Goal: Task Accomplishment & Management: Complete application form

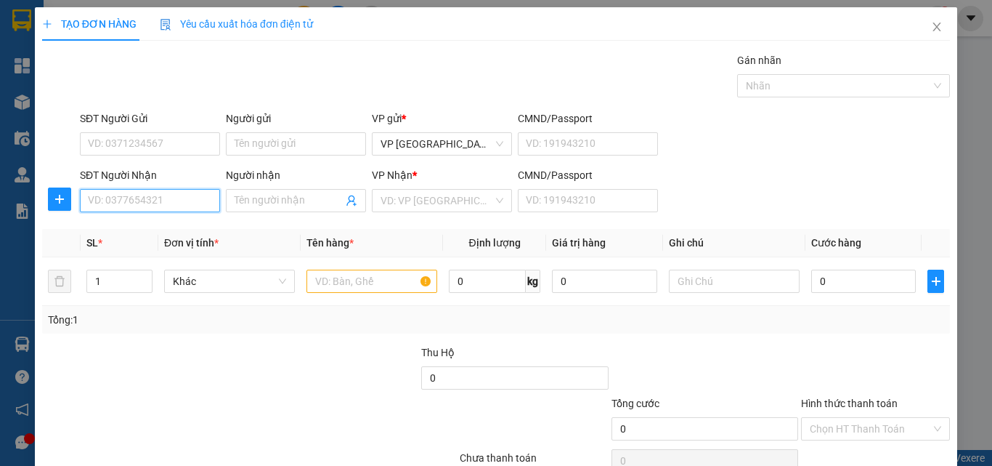
click at [148, 199] on input "SĐT Người Nhận" at bounding box center [150, 200] width 140 height 23
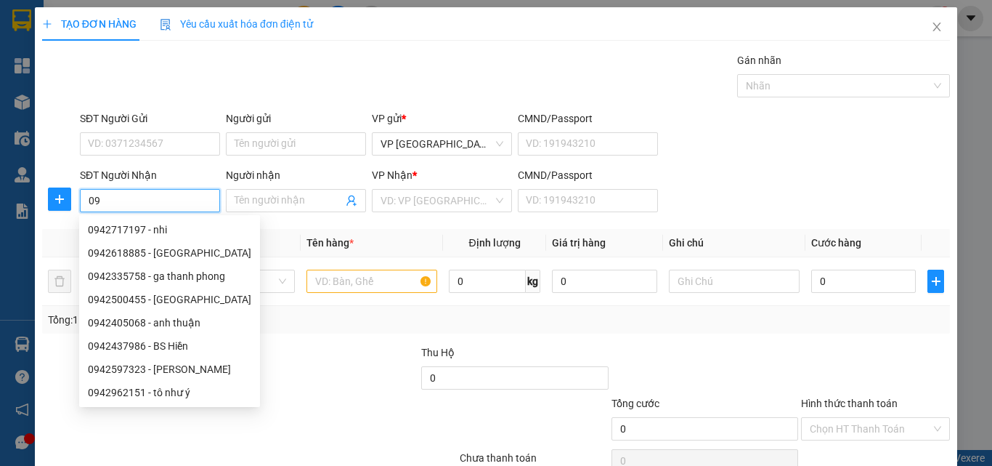
type input "0"
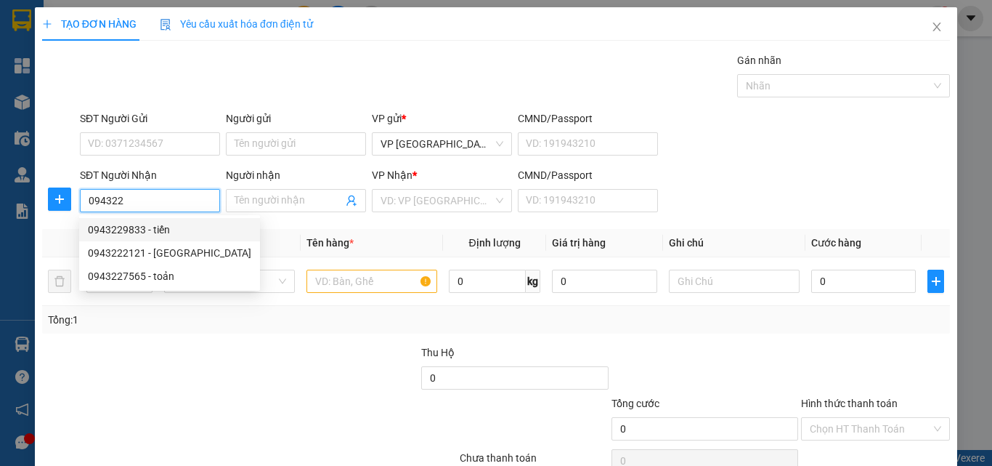
click at [162, 230] on div "0943229833 - tiến" at bounding box center [169, 230] width 163 height 16
type input "0943229833"
type input "tiến"
type input "40.000"
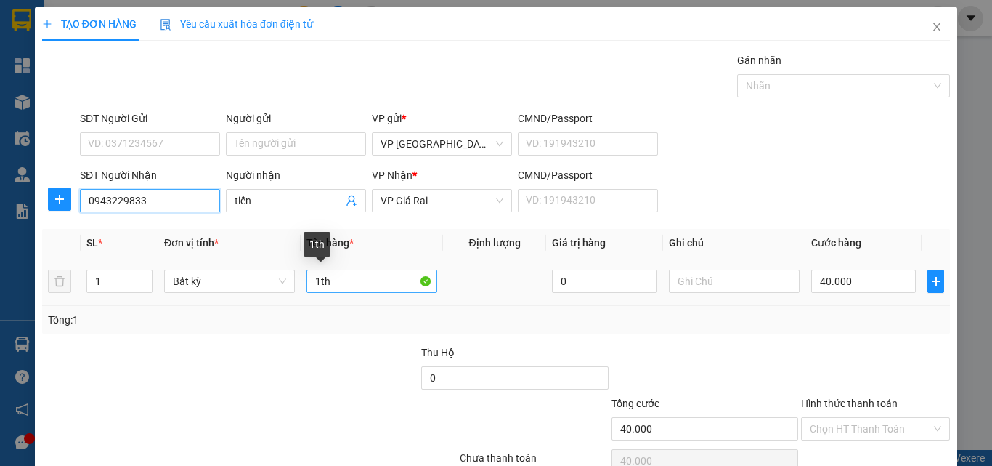
type input "0943229833"
drag, startPoint x: 365, startPoint y: 277, endPoint x: 193, endPoint y: 287, distance: 172.5
click at [193, 287] on tr "1 Bất kỳ 1th 0 40.000" at bounding box center [496, 281] width 908 height 49
type input "1 bao"
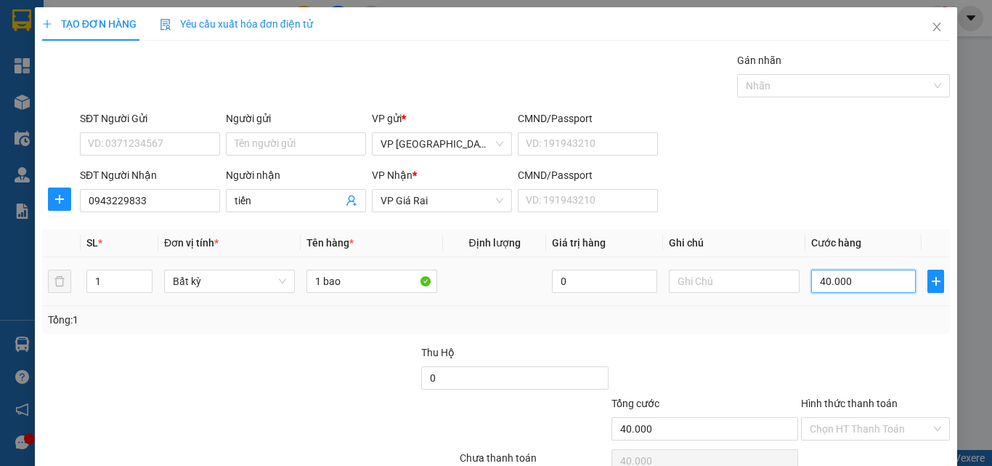
click at [853, 282] on input "40.000" at bounding box center [863, 281] width 105 height 23
type input "5"
type input "50"
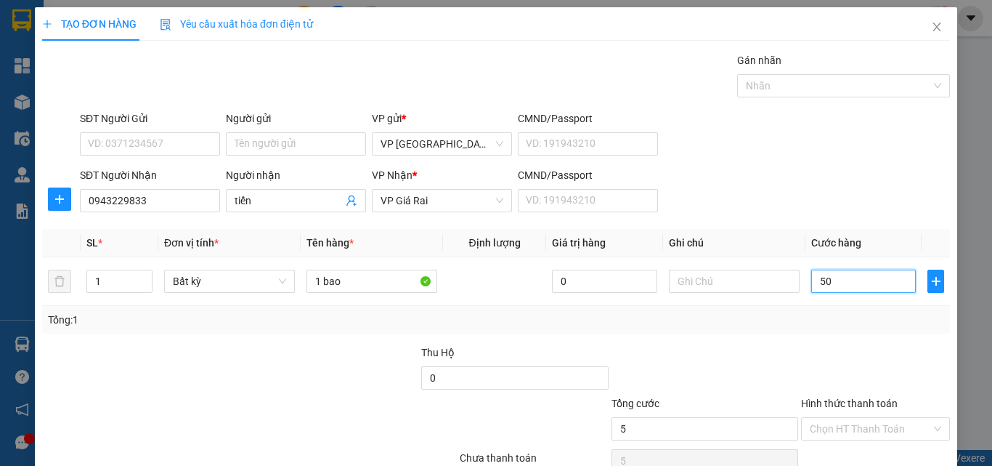
type input "50"
type input "50.000"
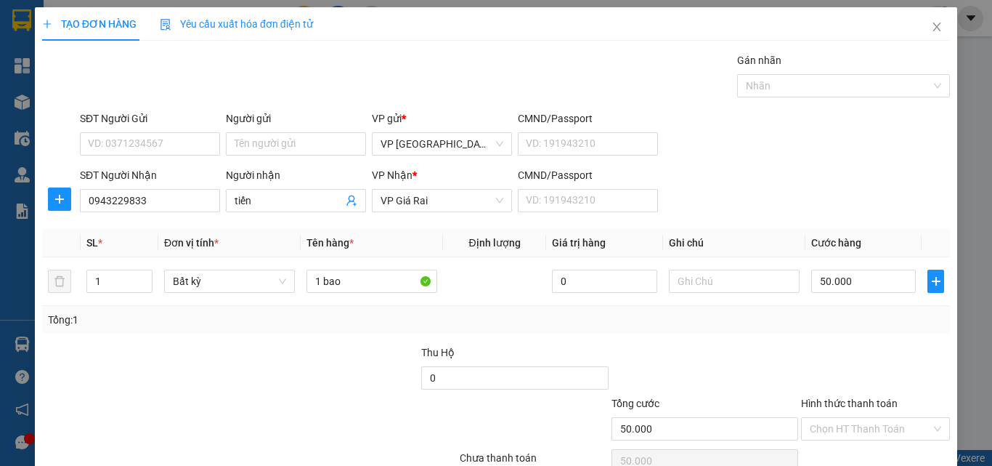
scroll to position [72, 0]
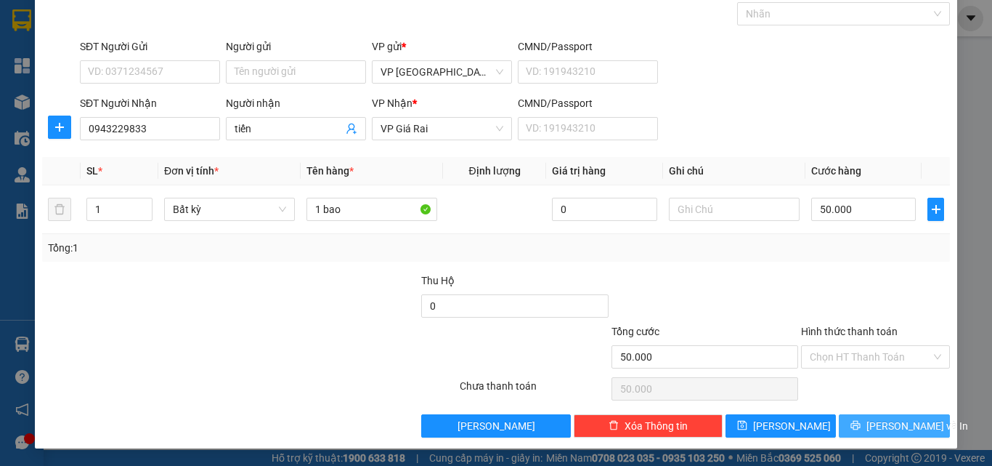
click at [841, 414] on button "[PERSON_NAME] và In" at bounding box center [894, 425] width 111 height 23
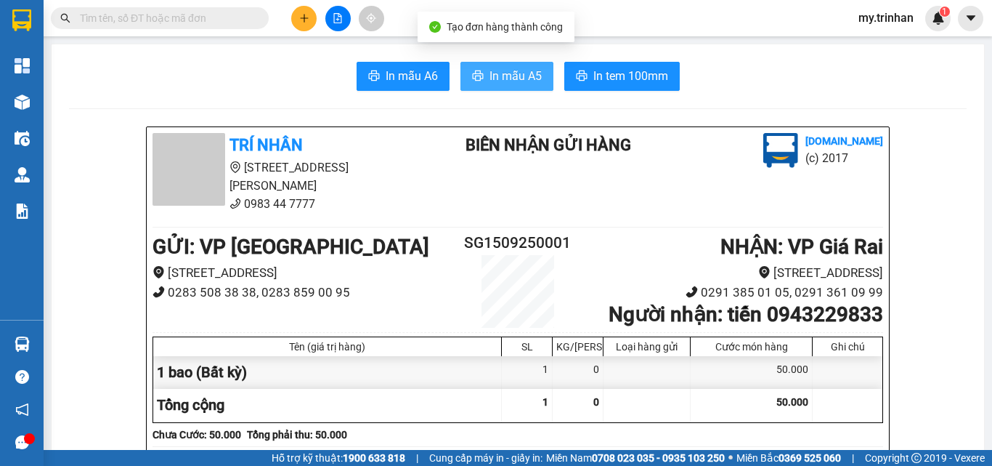
click at [516, 74] on span "In mẫu A5" at bounding box center [516, 76] width 52 height 18
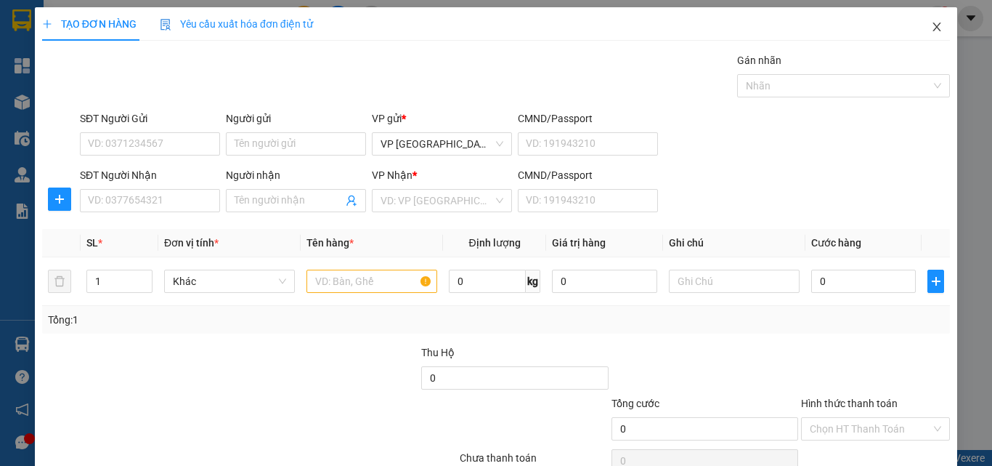
click at [931, 30] on icon "close" at bounding box center [937, 27] width 12 height 12
click at [795, 184] on div "SĐT Người Nhận VD: 0377654321 Người nhận Tên người nhận VP Nhận * VD: VP Sài Gò…" at bounding box center [515, 192] width 876 height 51
click at [253, 202] on input "Người nhận" at bounding box center [289, 201] width 108 height 16
type input "d"
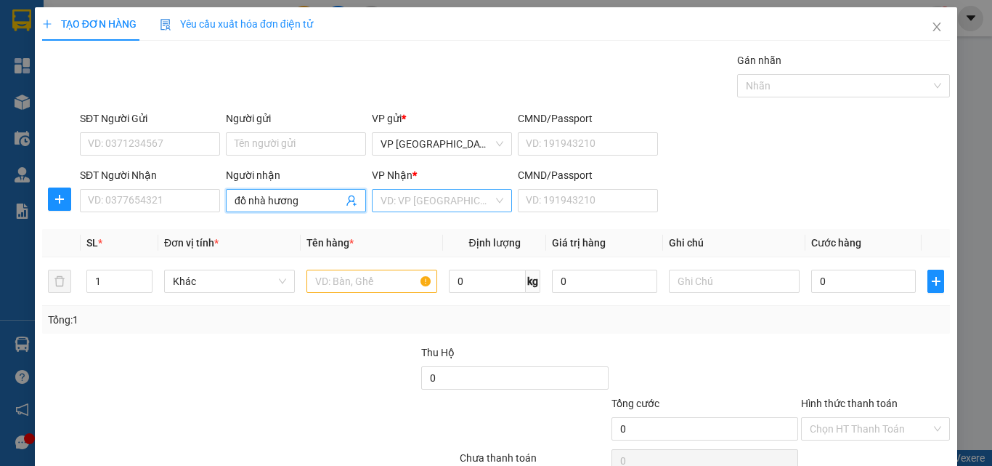
click at [422, 191] on div "VD: VP [GEOGRAPHIC_DATA]" at bounding box center [442, 200] width 140 height 23
type input "đồ nhà hương"
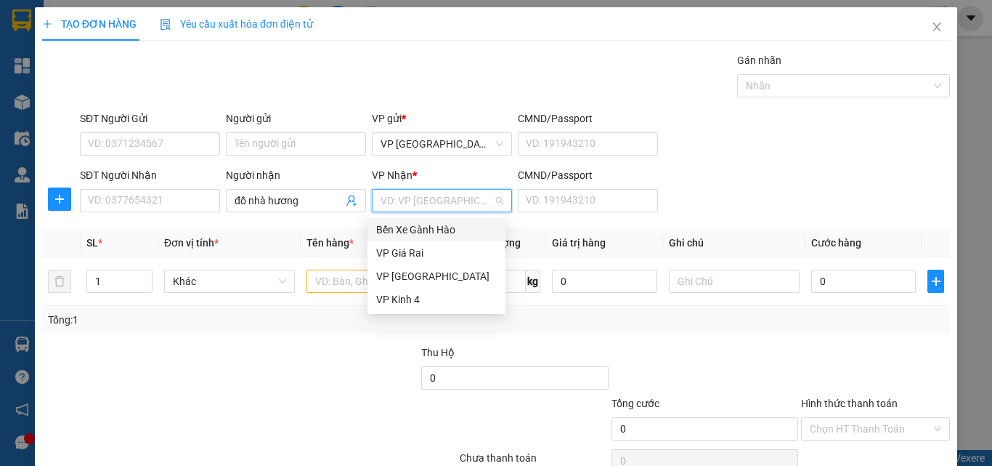
click at [407, 238] on div "Bến Xe Gành Hào" at bounding box center [437, 229] width 138 height 23
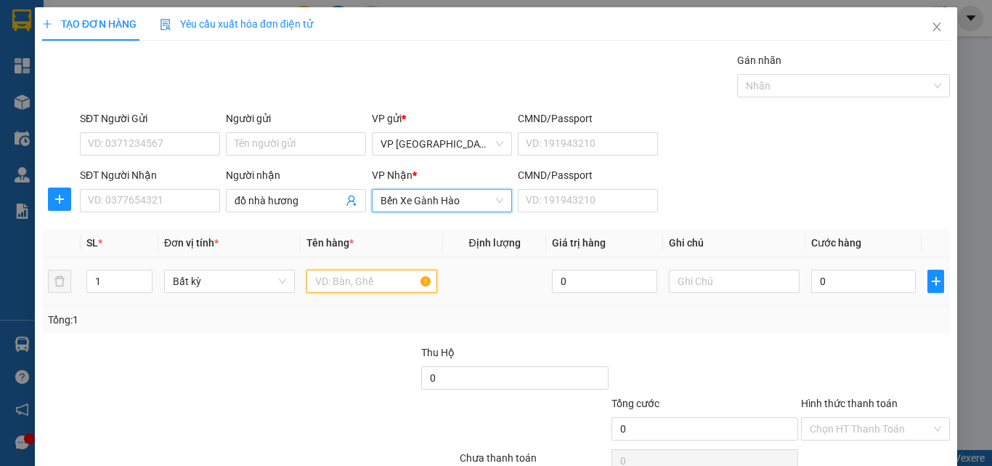
click at [351, 285] on input "text" at bounding box center [372, 281] width 131 height 23
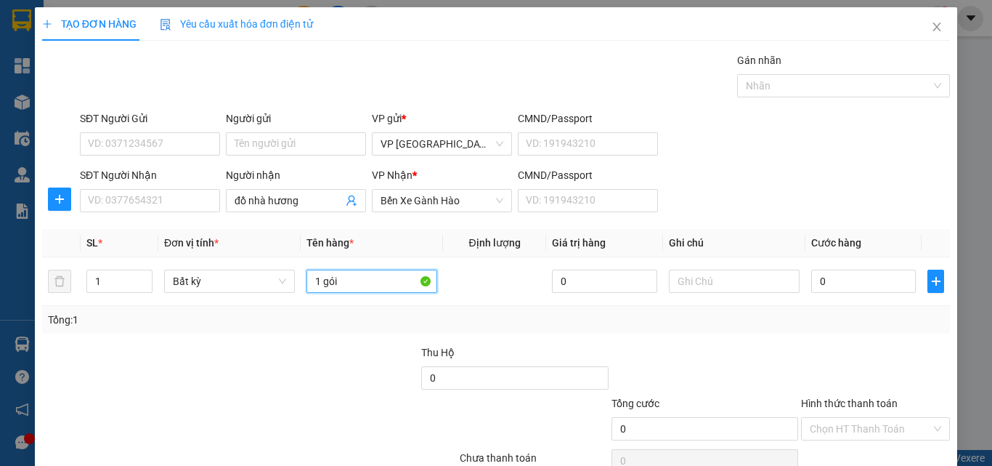
type input "1 gói"
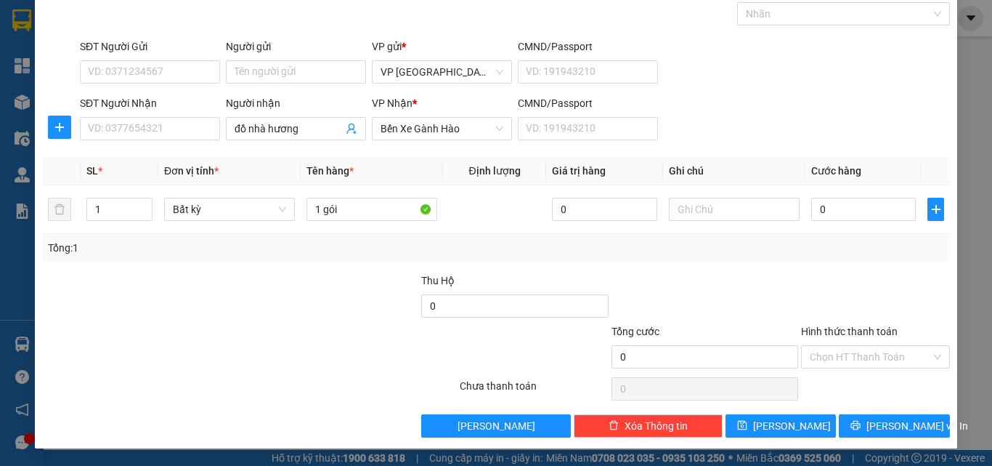
click at [852, 341] on div "Hình thức thanh toán" at bounding box center [875, 334] width 149 height 22
click at [851, 360] on input "Hình thức thanh toán" at bounding box center [870, 357] width 121 height 22
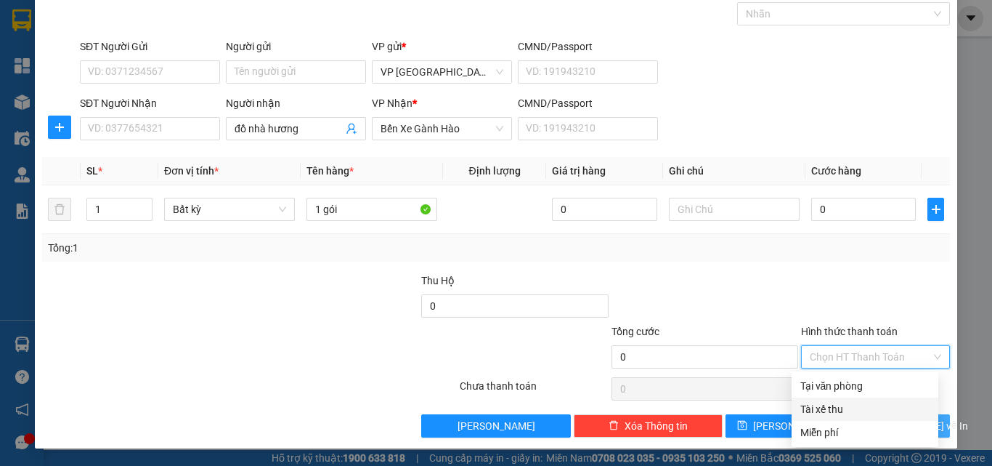
click at [845, 426] on div "Miễn phí" at bounding box center [865, 432] width 129 height 16
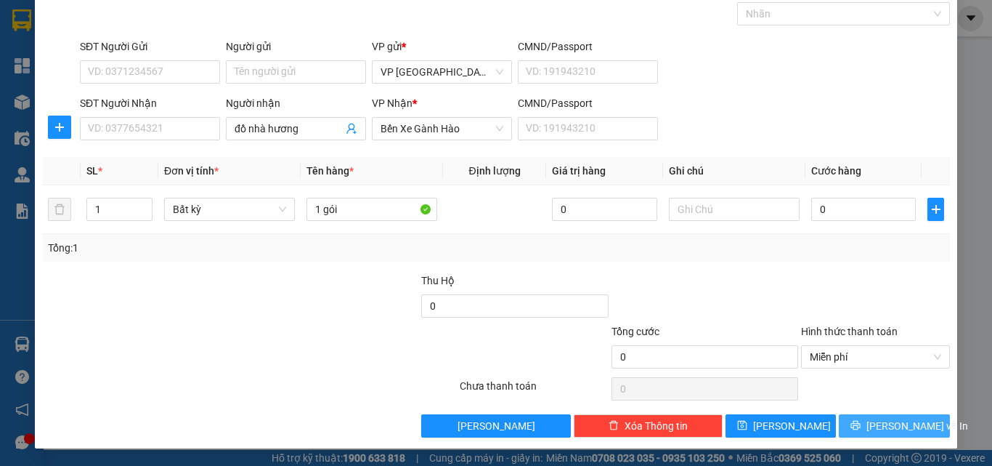
click at [852, 417] on button "[PERSON_NAME] và In" at bounding box center [894, 425] width 111 height 23
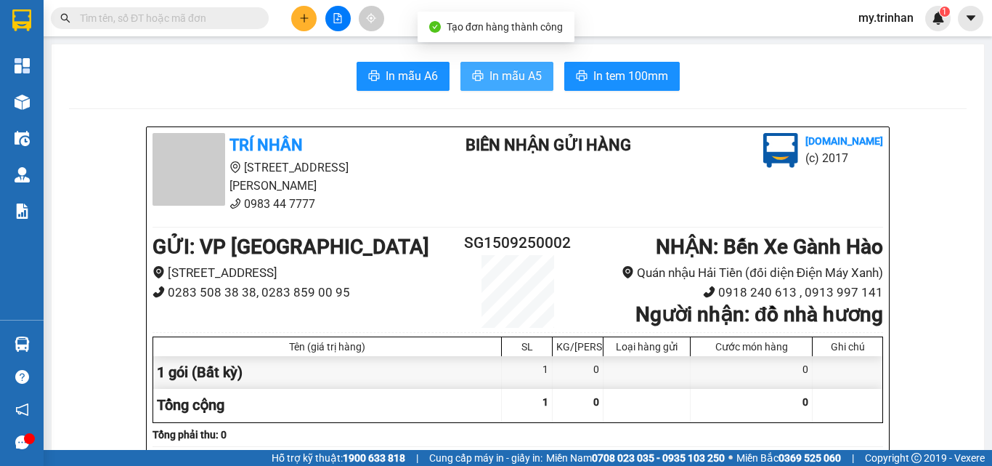
click at [485, 64] on button "In mẫu A5" at bounding box center [507, 76] width 93 height 29
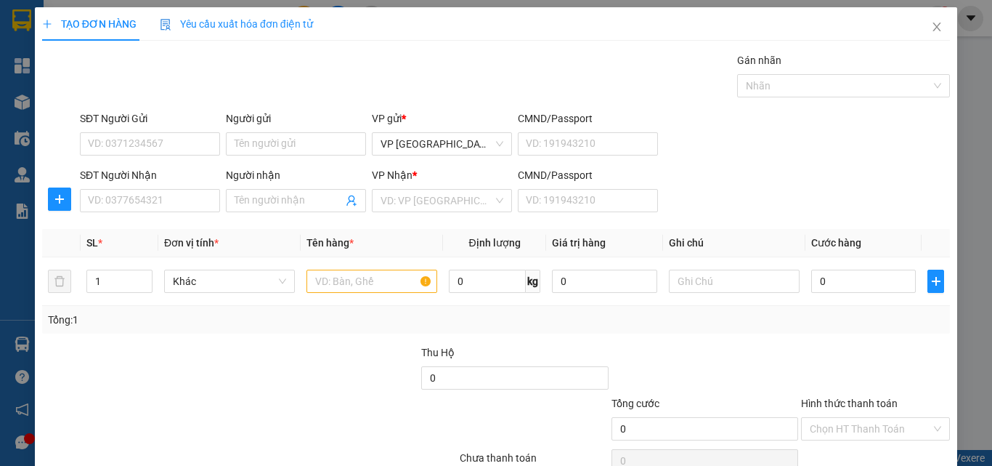
click at [259, 213] on div "Người nhận Tên người nhận" at bounding box center [296, 192] width 140 height 51
click at [271, 201] on input "Người nhận" at bounding box center [289, 201] width 108 height 16
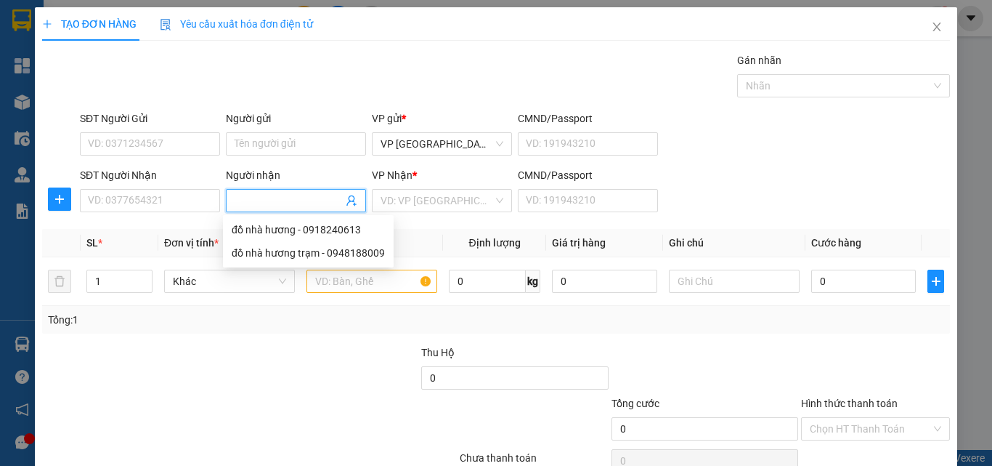
type input "d"
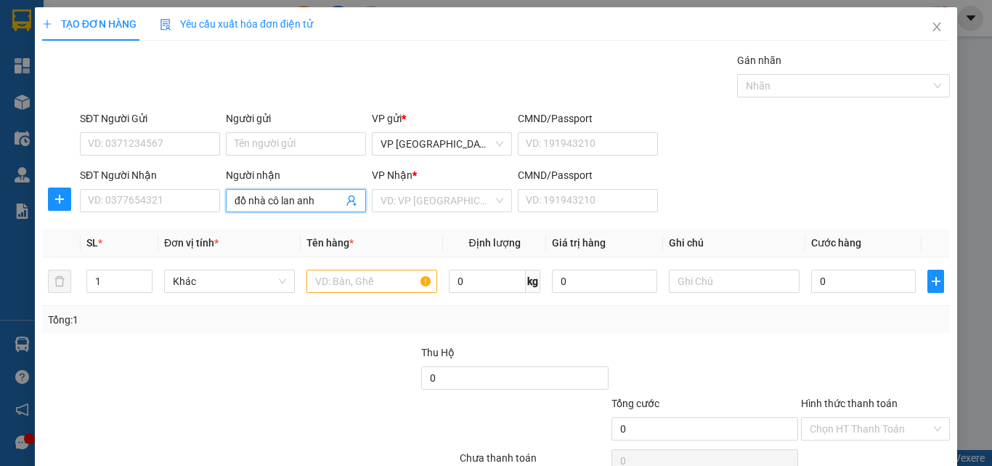
type input "đồ nhà cô lan anh"
drag, startPoint x: 572, startPoint y: 235, endPoint x: 498, endPoint y: 226, distance: 73.9
click at [571, 235] on th "Giá trị hàng" at bounding box center [604, 243] width 116 height 28
click at [400, 205] on input "search" at bounding box center [437, 201] width 113 height 22
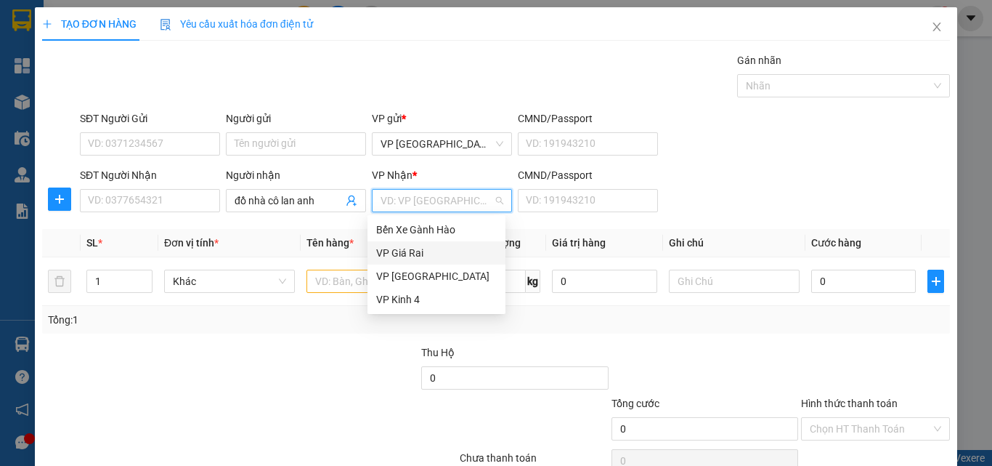
click at [397, 259] on div "VP Giá Rai" at bounding box center [436, 253] width 121 height 16
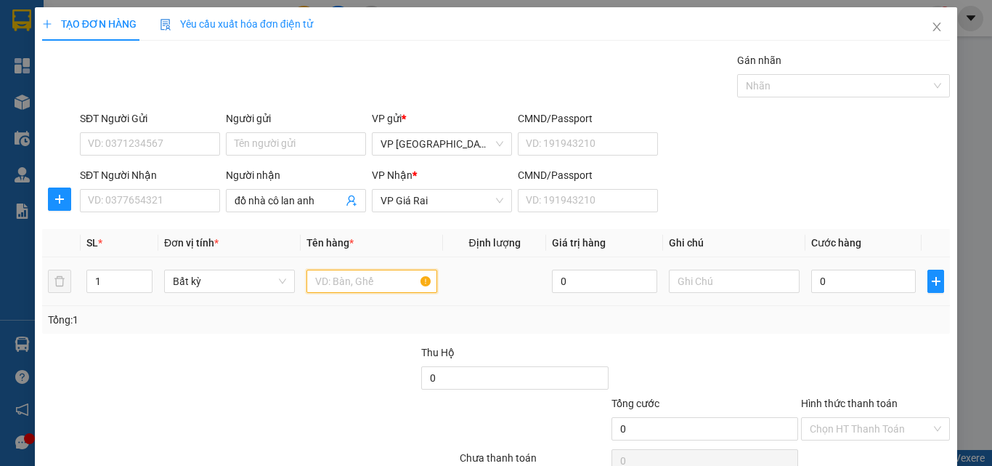
click at [363, 272] on input "text" at bounding box center [372, 281] width 131 height 23
type input "1 cục"
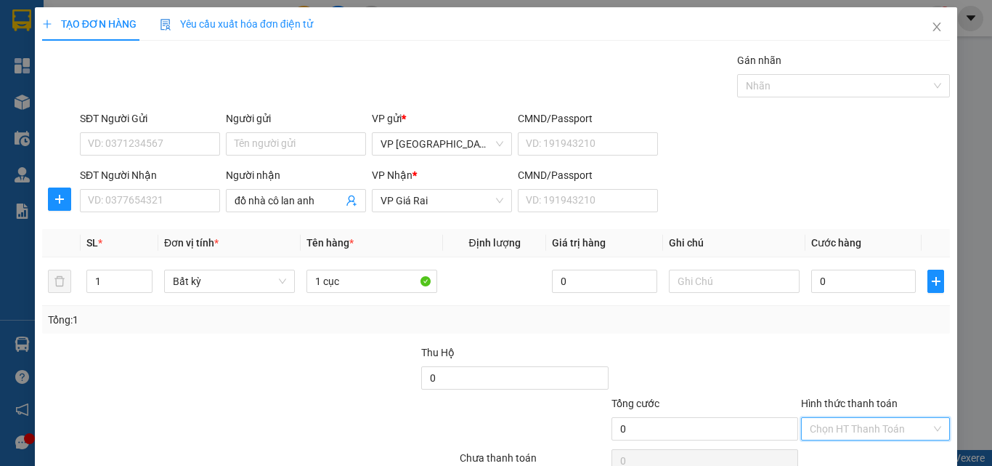
drag, startPoint x: 817, startPoint y: 366, endPoint x: 825, endPoint y: 389, distance: 23.9
click at [818, 418] on input "Hình thức thanh toán" at bounding box center [870, 429] width 121 height 22
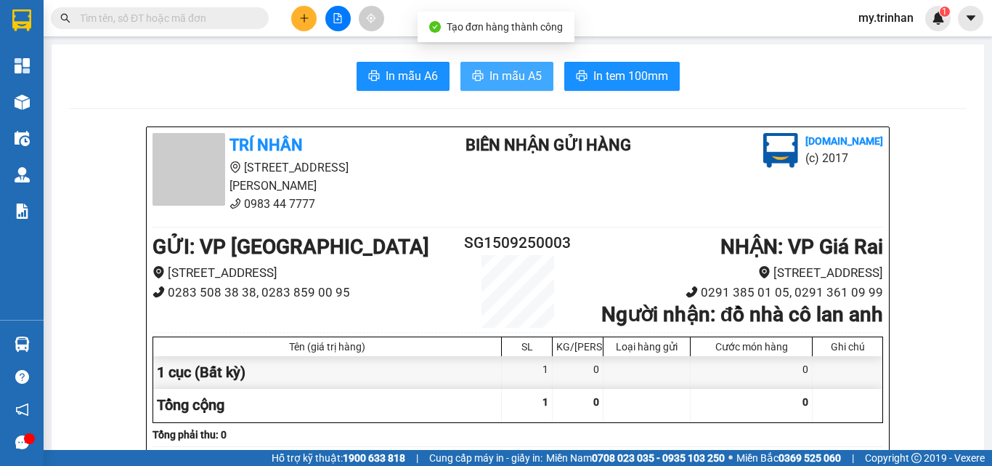
click at [500, 68] on span "In mẫu A5" at bounding box center [516, 76] width 52 height 18
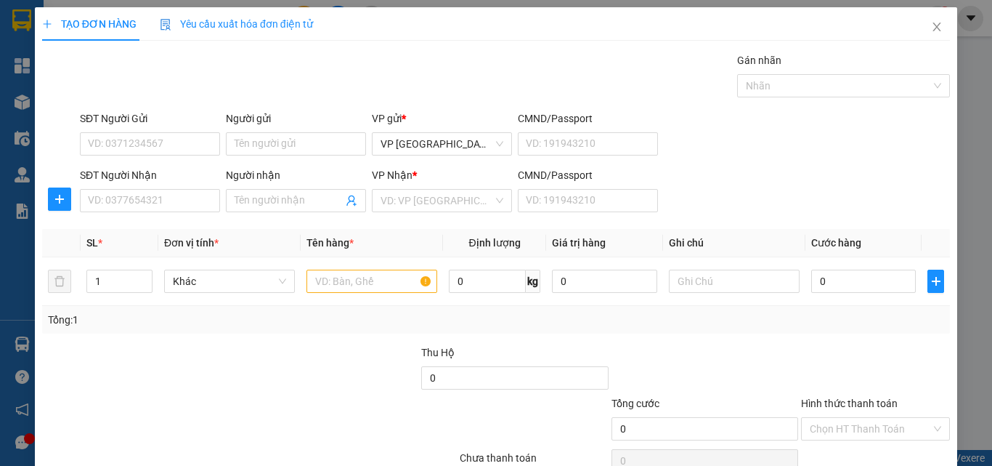
click at [814, 156] on div "SĐT Người Gửi VD: 0371234567 Người gửi Tên người gửi VP gửi * VP [GEOGRAPHIC_DA…" at bounding box center [515, 135] width 876 height 51
click at [931, 31] on icon "close" at bounding box center [937, 27] width 12 height 12
click at [931, 23] on icon "close" at bounding box center [937, 27] width 12 height 12
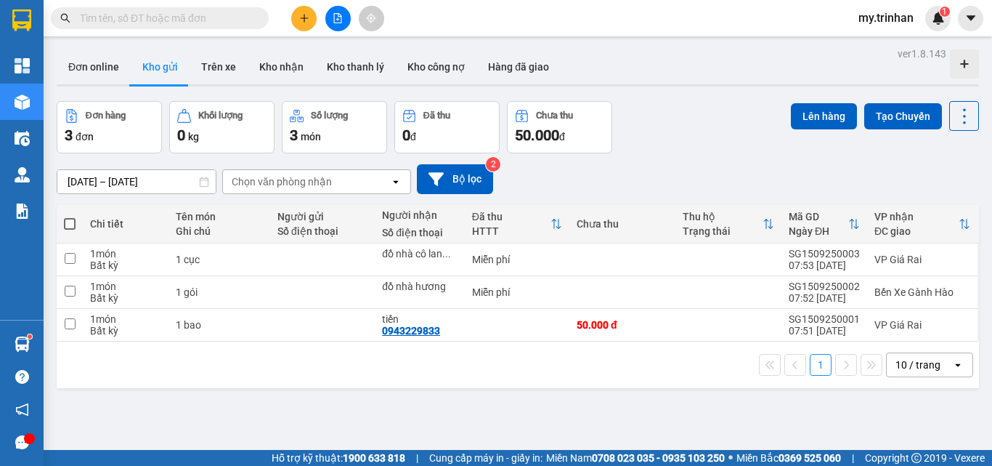
click at [342, 24] on button at bounding box center [337, 18] width 25 height 25
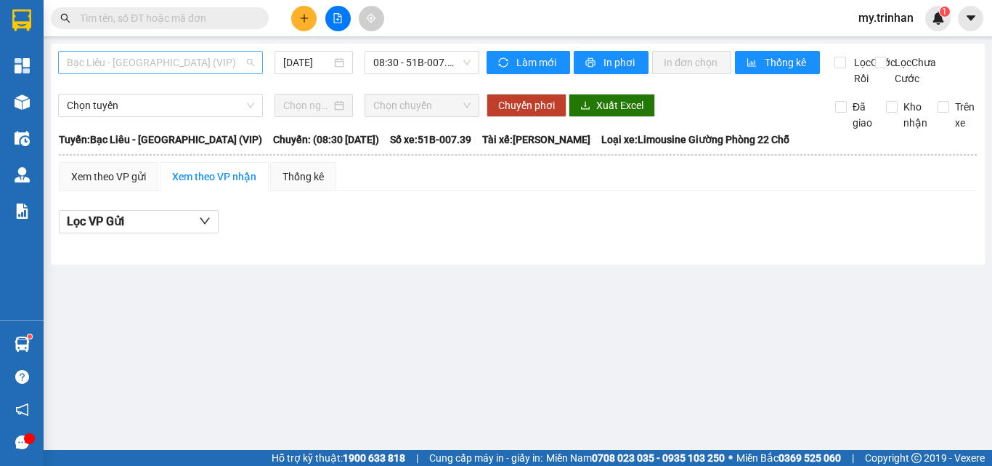
click at [140, 57] on span "Bạc Liêu - [GEOGRAPHIC_DATA] (VIP)" at bounding box center [160, 63] width 187 height 22
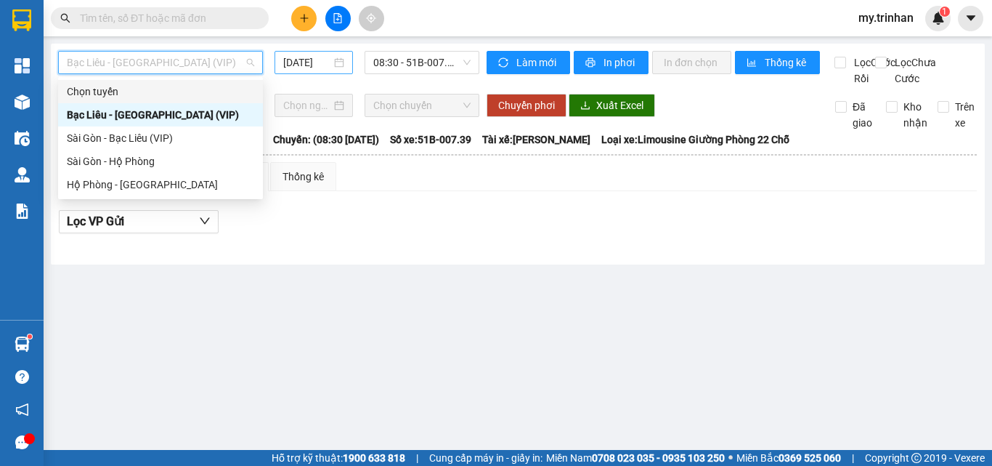
click at [312, 58] on input "[DATE]" at bounding box center [307, 62] width 48 height 16
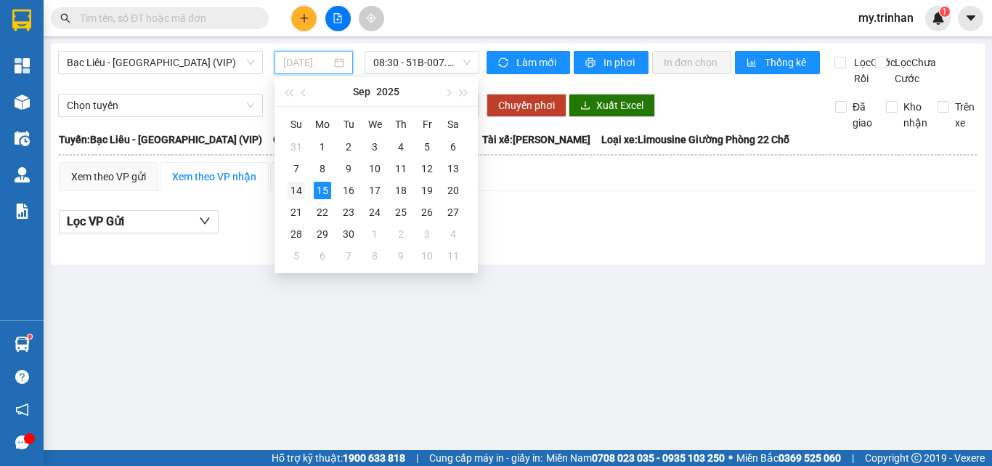
click at [298, 188] on div "14" at bounding box center [296, 190] width 17 height 17
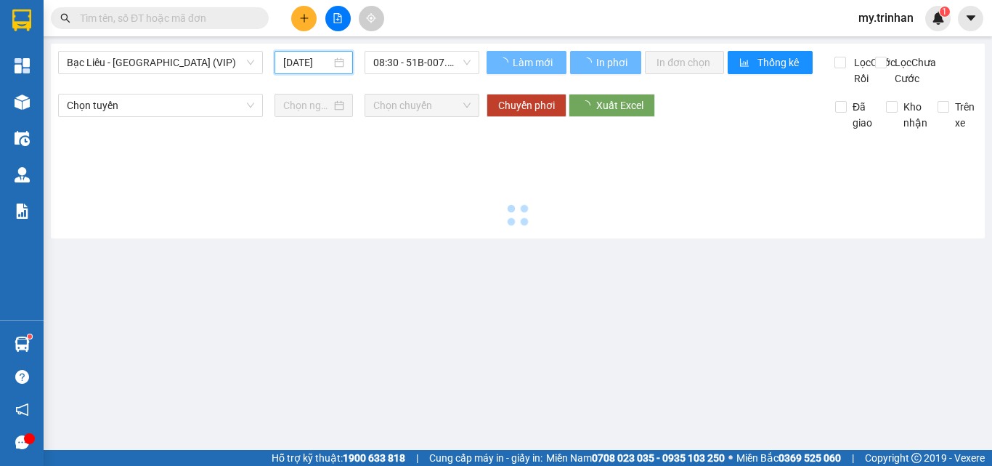
type input "[DATE]"
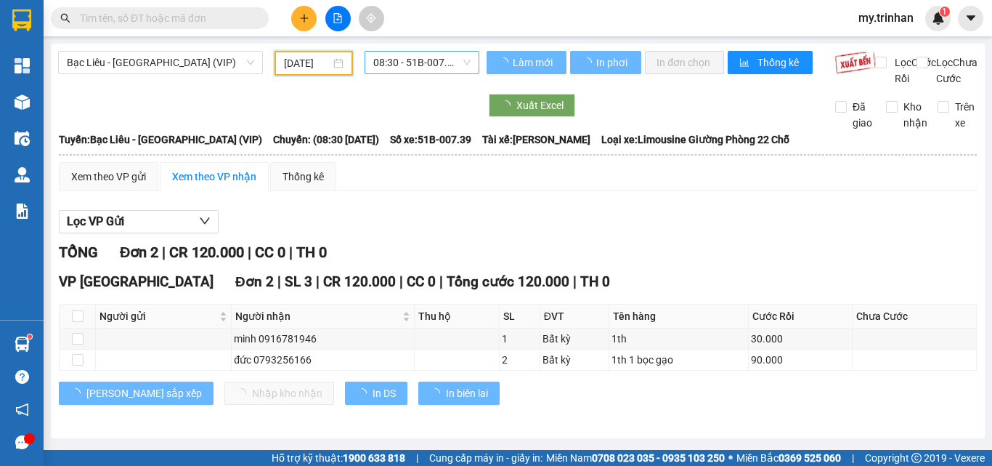
click at [397, 60] on span "08:30 - 51B-007.39" at bounding box center [421, 63] width 97 height 22
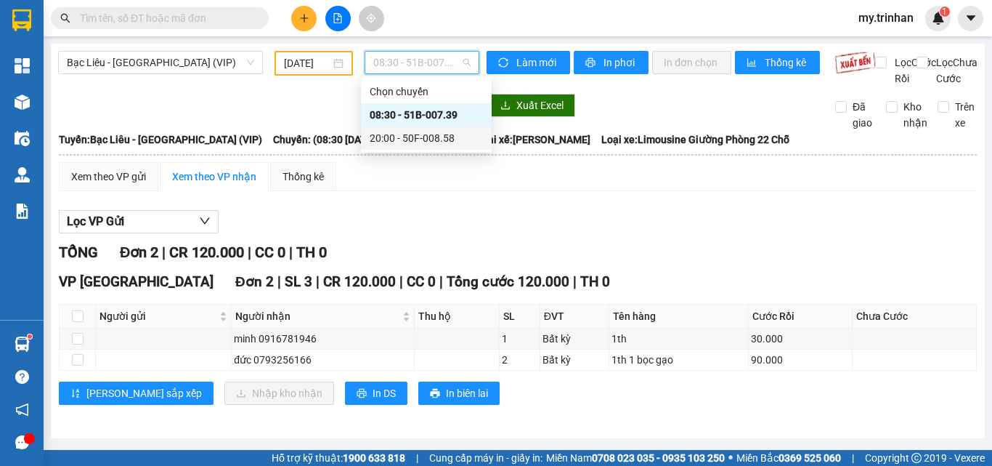
click at [397, 135] on div "20:00 - 50F-008.58" at bounding box center [426, 138] width 113 height 16
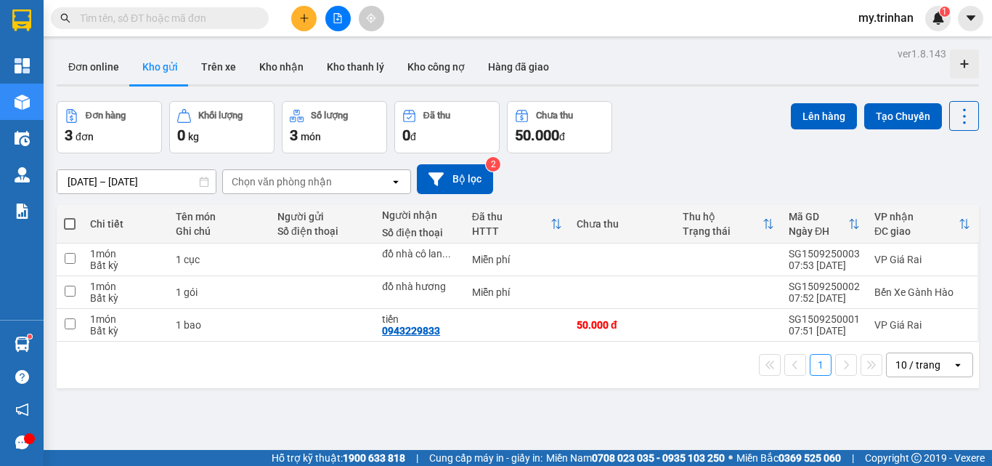
click at [357, 170] on div "Chọn văn phòng nhận" at bounding box center [306, 181] width 167 height 23
click at [354, 170] on div "Chọn văn phòng nhận" at bounding box center [306, 181] width 167 height 23
click at [602, 164] on div "[DATE] – [DATE] Press the down arrow key to interact with the calendar and sele…" at bounding box center [518, 179] width 923 height 30
click at [547, 164] on div "[DATE] – [DATE] Press the down arrow key to interact with the calendar and sele…" at bounding box center [518, 179] width 923 height 30
click at [341, 15] on icon "file-add" at bounding box center [338, 18] width 10 height 10
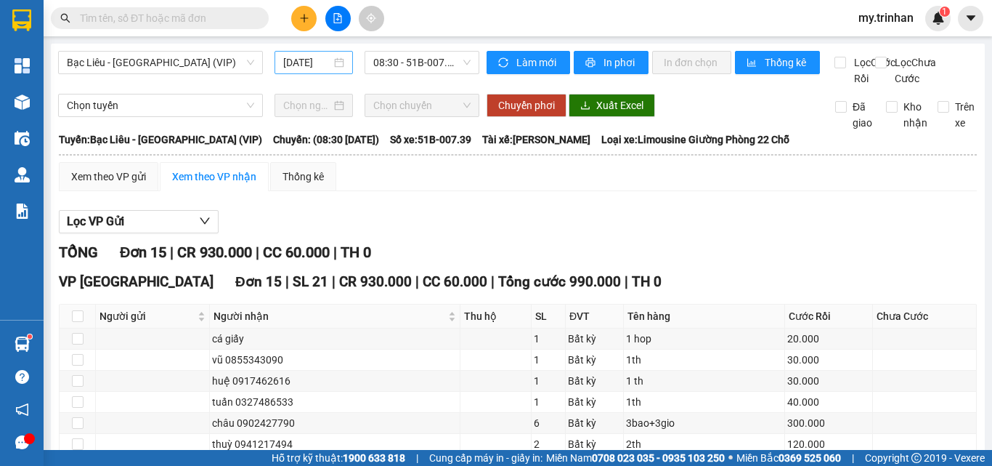
click at [301, 59] on input "[DATE]" at bounding box center [307, 62] width 48 height 16
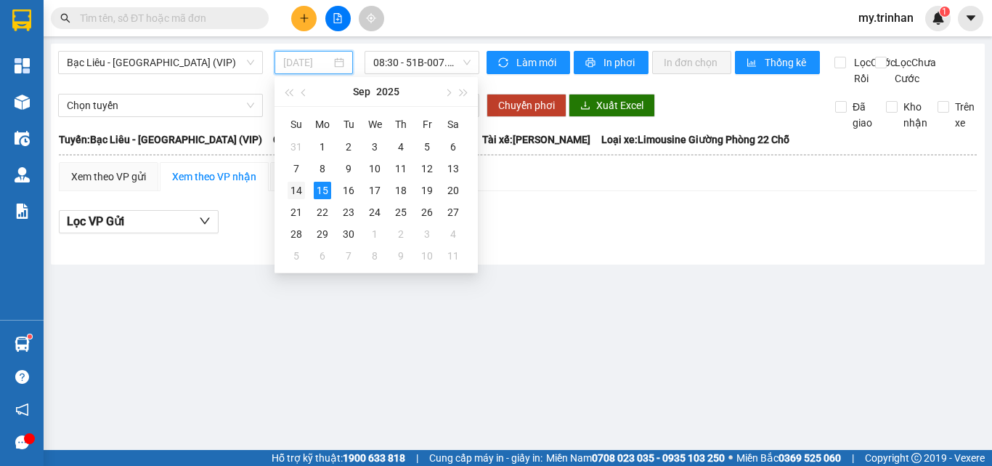
click at [293, 198] on div "14" at bounding box center [296, 190] width 17 height 17
type input "[DATE]"
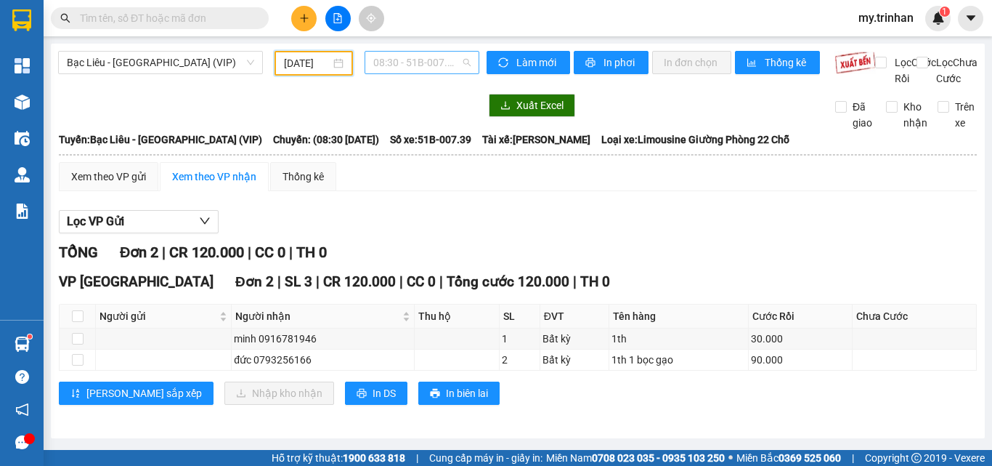
click at [400, 58] on span "08:30 - 51B-007.39" at bounding box center [421, 63] width 97 height 22
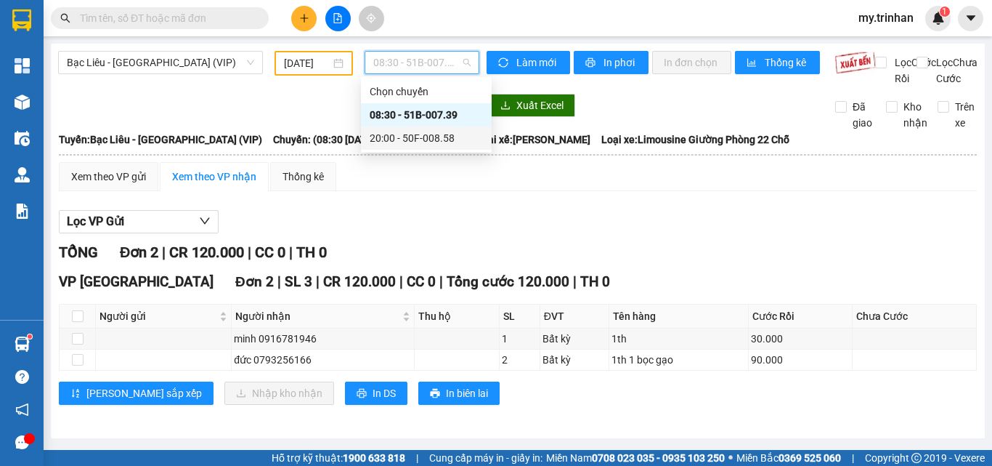
click at [384, 133] on div "20:00 - 50F-008.58" at bounding box center [426, 138] width 113 height 16
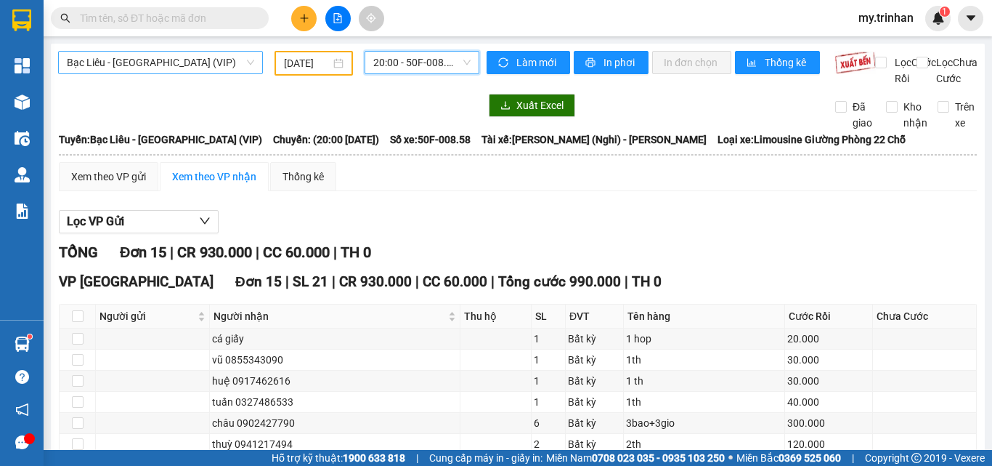
click at [227, 57] on span "Bạc Liêu - [GEOGRAPHIC_DATA] (VIP)" at bounding box center [160, 63] width 187 height 22
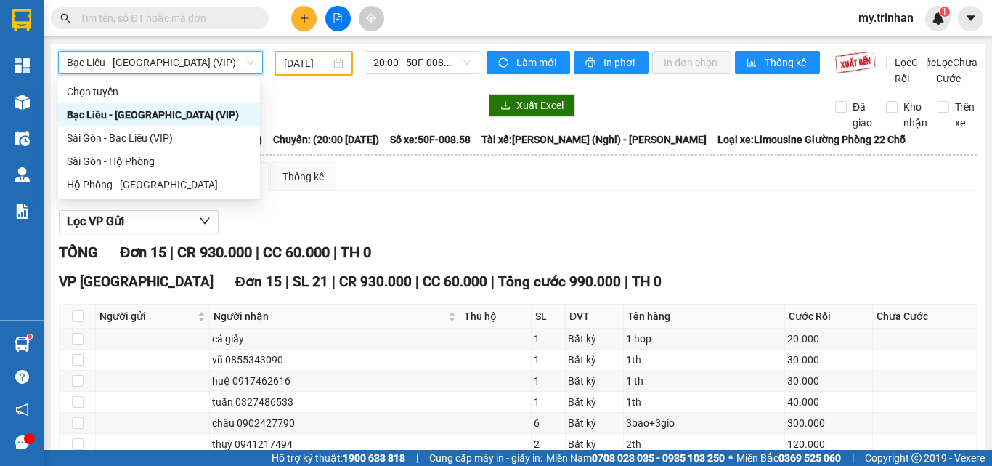
click at [222, 64] on span "Bạc Liêu - [GEOGRAPHIC_DATA] (VIP)" at bounding box center [160, 63] width 187 height 22
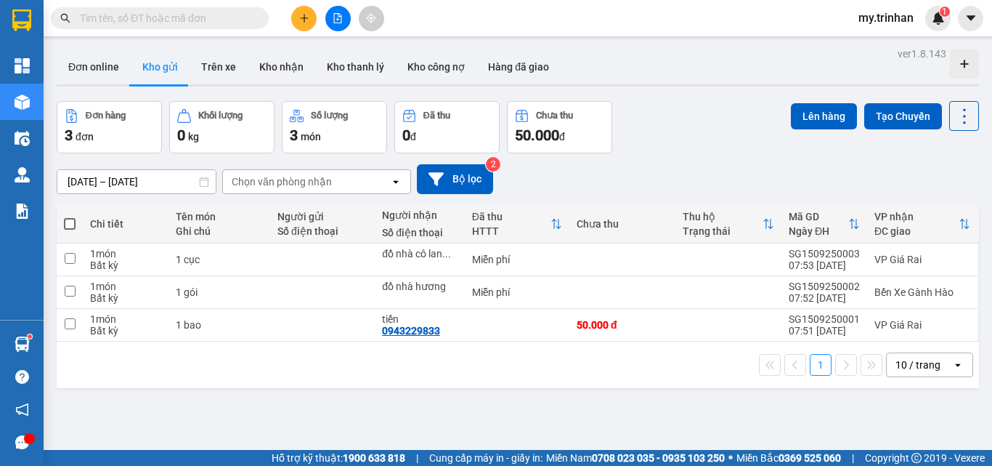
click at [391, 186] on icon "open" at bounding box center [396, 182] width 12 height 12
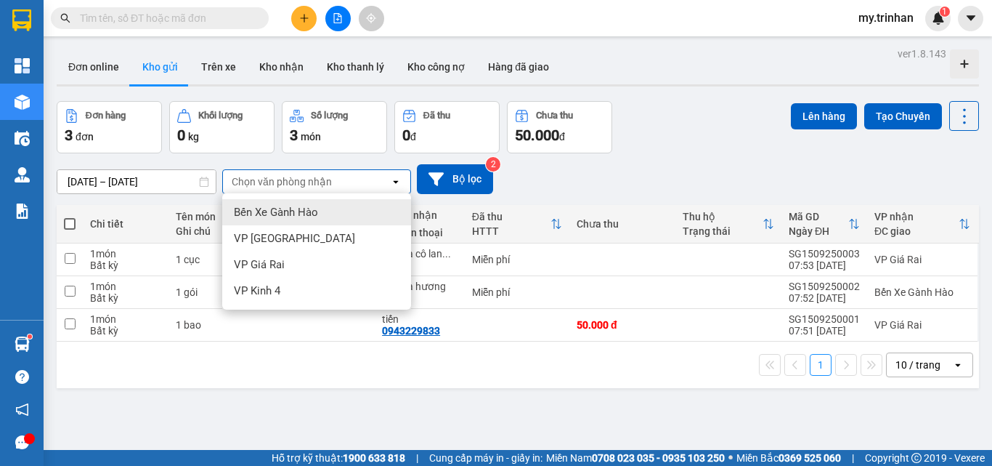
click at [391, 186] on icon "open" at bounding box center [396, 182] width 12 height 12
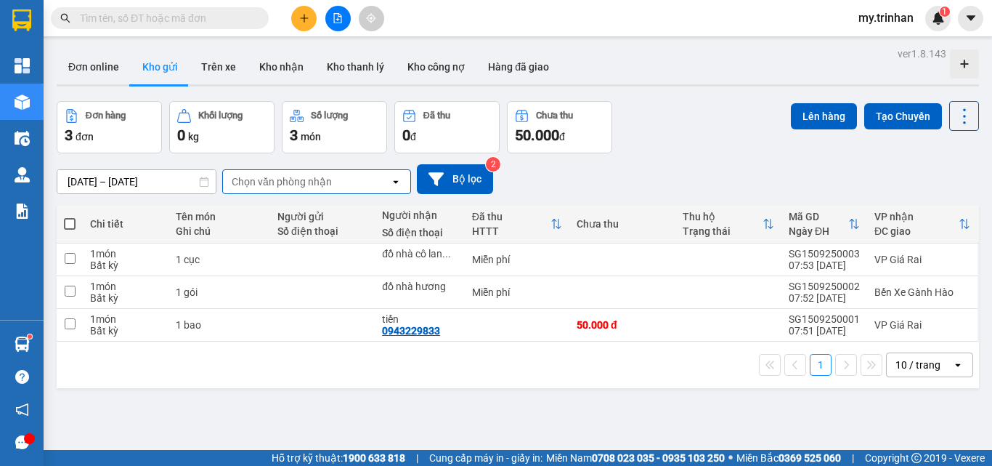
click at [651, 172] on div "[DATE] – [DATE] Press the down arrow key to interact with the calendar and sele…" at bounding box center [518, 179] width 923 height 30
click at [381, 179] on div "Chọn văn phòng nhận" at bounding box center [306, 181] width 167 height 23
click at [558, 176] on div "[DATE] – [DATE] Press the down arrow key to interact with the calendar and sele…" at bounding box center [518, 179] width 923 height 30
click at [302, 179] on div "Chọn văn phòng nhận" at bounding box center [282, 181] width 100 height 15
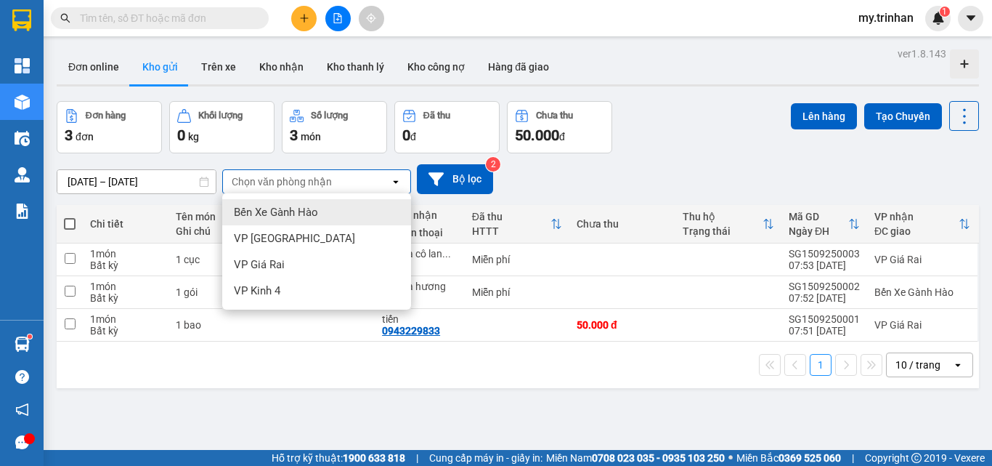
click at [302, 183] on div "Chọn văn phòng nhận" at bounding box center [282, 181] width 100 height 15
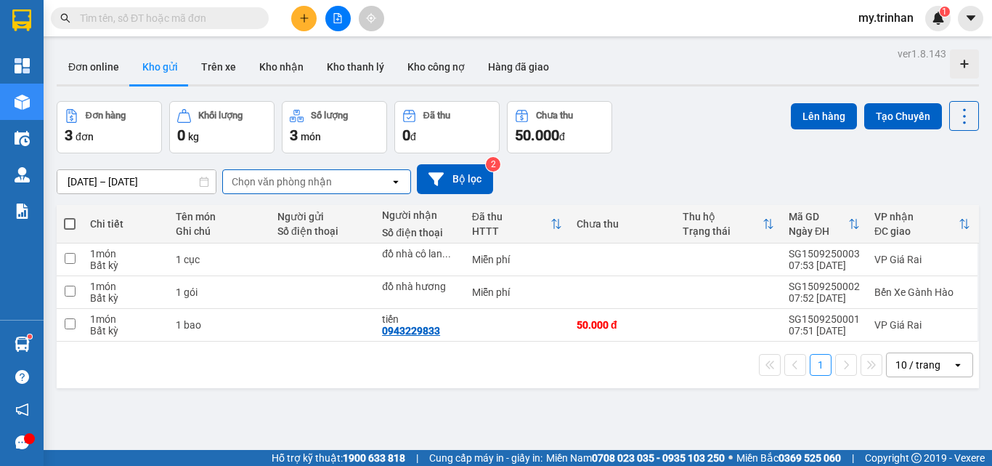
click at [577, 172] on div "[DATE] – [DATE] Press the down arrow key to interact with the calendar and sele…" at bounding box center [518, 179] width 923 height 30
click at [602, 175] on div "[DATE] – [DATE] Press the down arrow key to interact with the calendar and sele…" at bounding box center [518, 179] width 923 height 30
drag, startPoint x: 601, startPoint y: 176, endPoint x: 545, endPoint y: 353, distance: 185.9
click at [558, 329] on div "ver 1.8.143 Đơn online Kho gửi Trên xe Kho nhận Kho thanh lý Kho công nợ Hàng đ…" at bounding box center [518, 277] width 934 height 466
click at [300, 17] on icon "plus" at bounding box center [304, 18] width 10 height 10
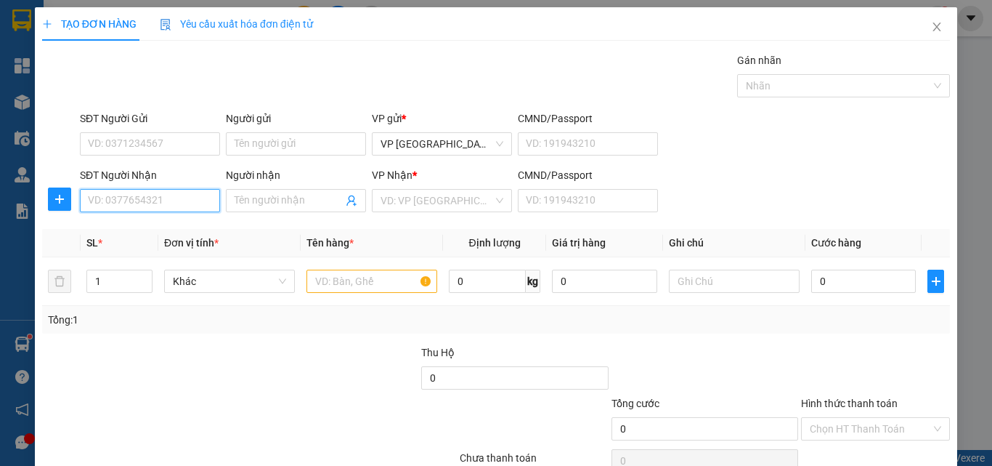
click at [146, 195] on input "SĐT Người Nhận" at bounding box center [150, 200] width 140 height 23
click at [156, 228] on div "0913786252 - anh hòa" at bounding box center [148, 230] width 121 height 16
type input "0913786252"
type input "anh hòa"
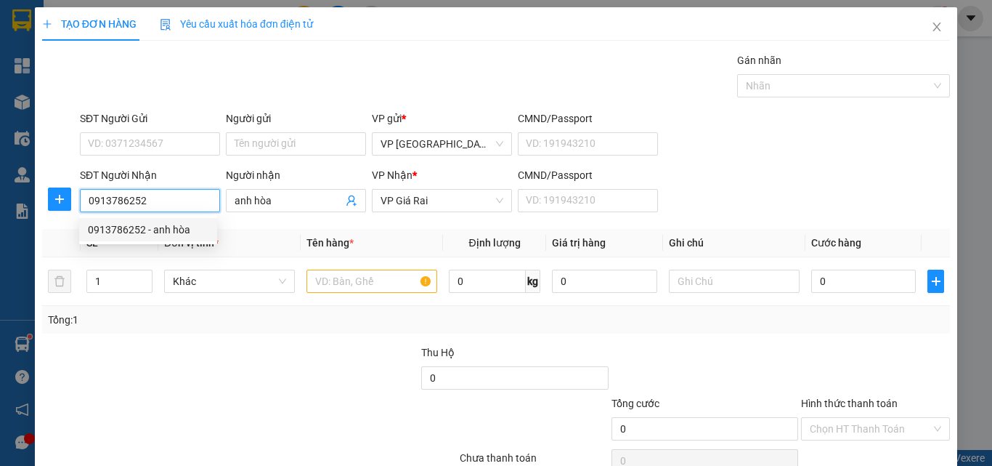
type input "40.000"
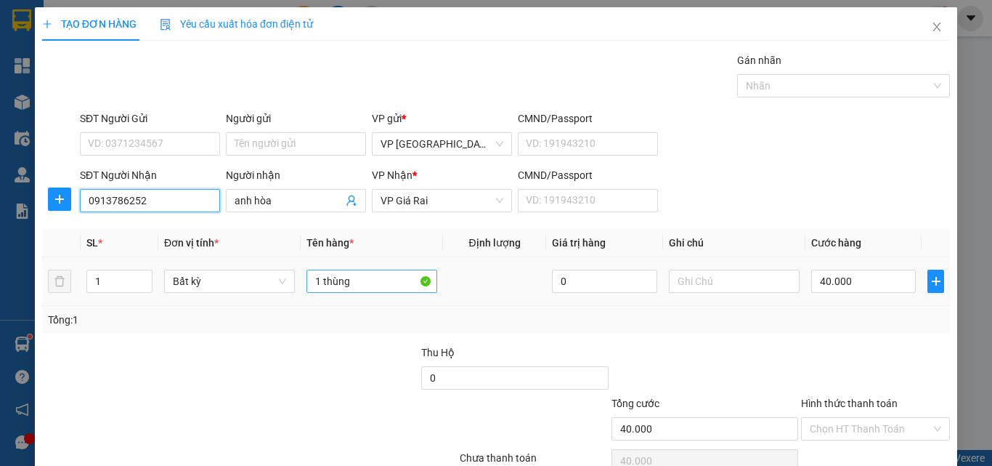
type input "0913786252"
click at [363, 283] on input "1 thùng" at bounding box center [372, 281] width 131 height 23
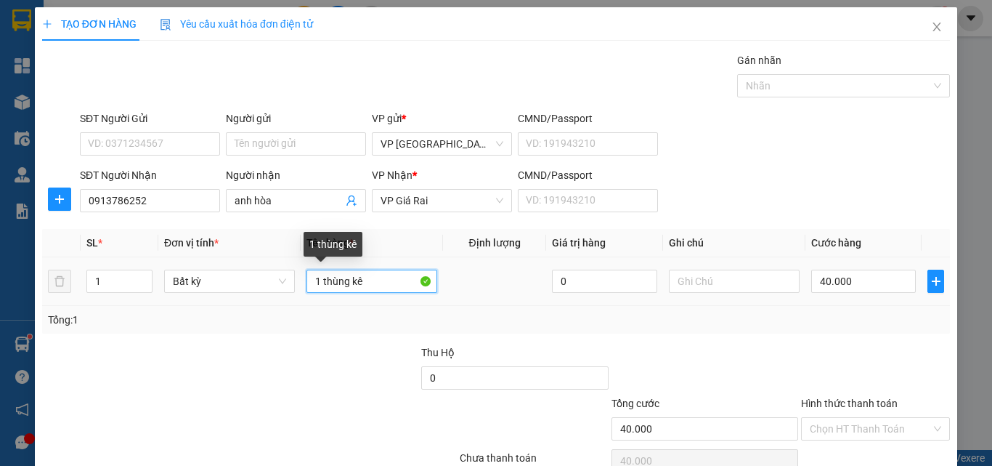
type input "1 thùng kê"
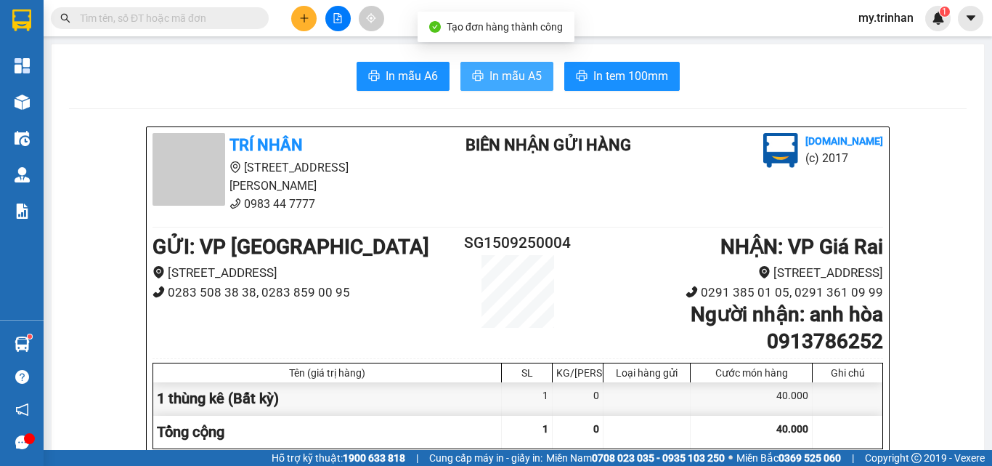
click at [490, 69] on span "In mẫu A5" at bounding box center [516, 76] width 52 height 18
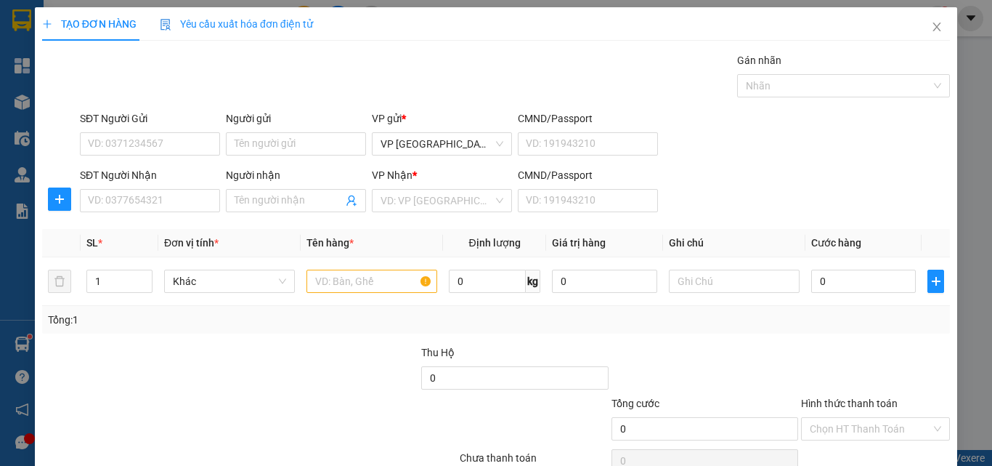
click at [745, 185] on div "SĐT Người Nhận VD: 0377654321 Người nhận Tên người nhận VP Nhận * VD: VP Sài Gò…" at bounding box center [515, 192] width 876 height 51
click at [743, 229] on div "Transit Pickup Surcharge Ids Transit Deliver Surcharge Ids Transit Deliver Surc…" at bounding box center [496, 280] width 908 height 457
click at [778, 203] on div "SĐT Người Nhận VD: 0377654321 Người nhận Tên người nhận VP Nhận * VD: VP Sài Gò…" at bounding box center [515, 192] width 876 height 51
click at [769, 214] on div "SĐT Người Nhận VD: 0377654321 Người nhận Tên người nhận VP Nhận * VD: VP Sài Gò…" at bounding box center [515, 192] width 876 height 51
click at [143, 194] on input "SĐT Người Nhận" at bounding box center [150, 200] width 140 height 23
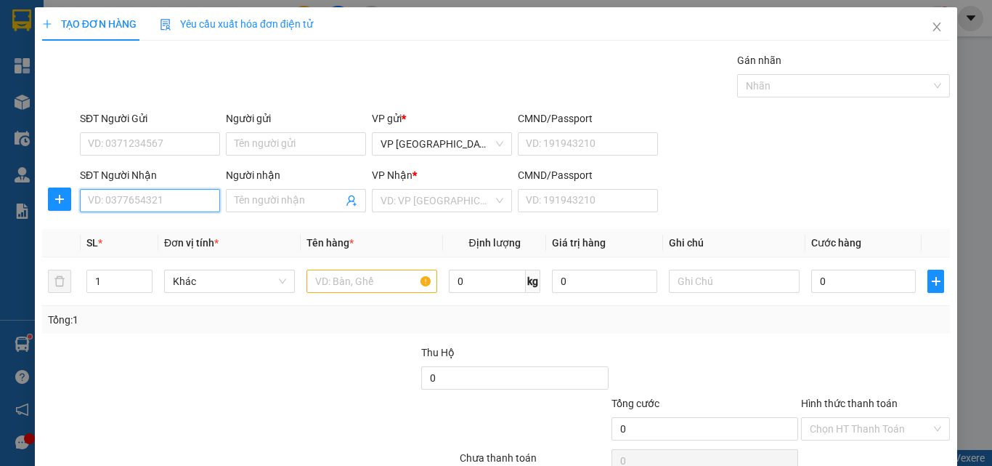
click at [144, 196] on input "SĐT Người Nhận" at bounding box center [150, 200] width 140 height 23
click at [146, 196] on input "SĐT Người Nhận" at bounding box center [150, 200] width 140 height 23
click at [149, 199] on input "SĐT Người Nhận" at bounding box center [150, 200] width 140 height 23
type input "0942622290"
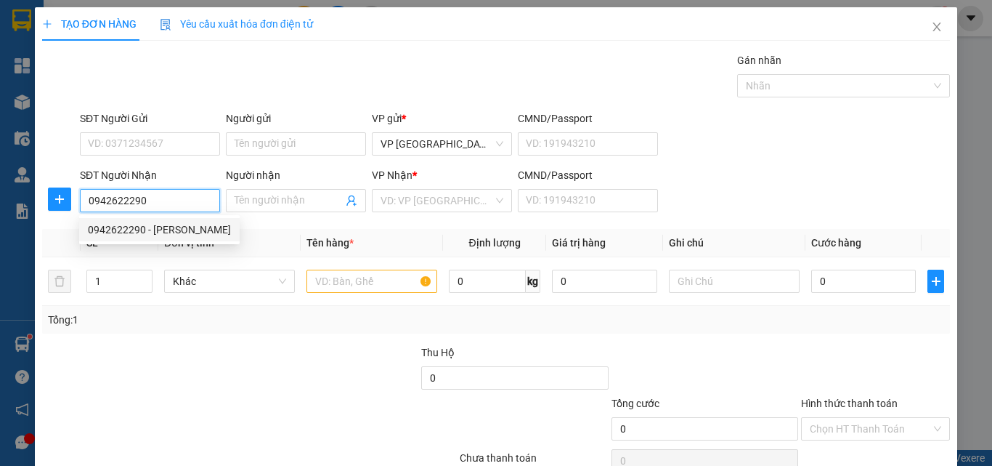
click at [171, 235] on div "0942622290 - [PERSON_NAME]" at bounding box center [159, 230] width 143 height 16
type input "anh hải"
type input "130.000"
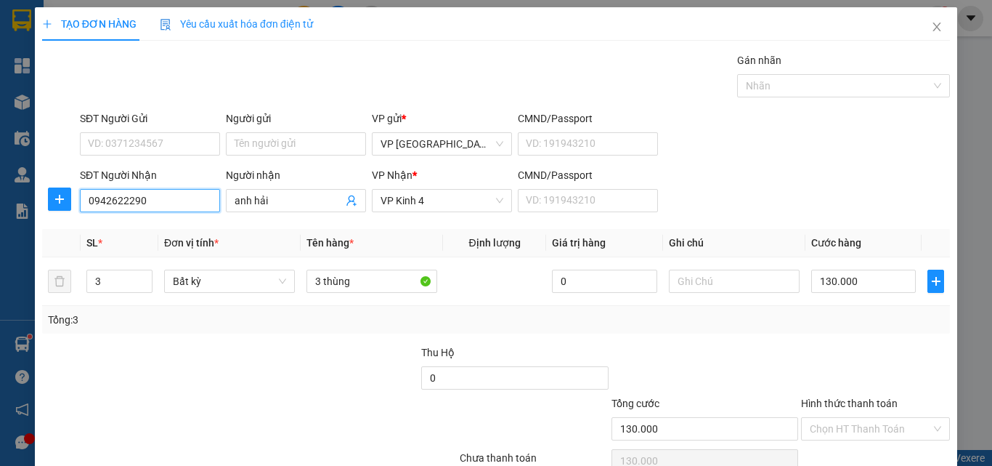
type input "0942622290"
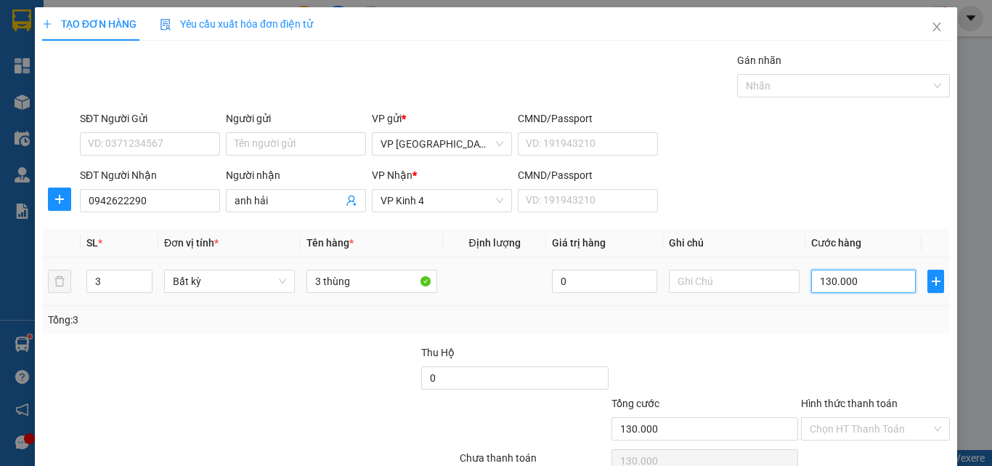
click at [843, 270] on input "130.000" at bounding box center [863, 281] width 105 height 23
type input "1"
type input "12"
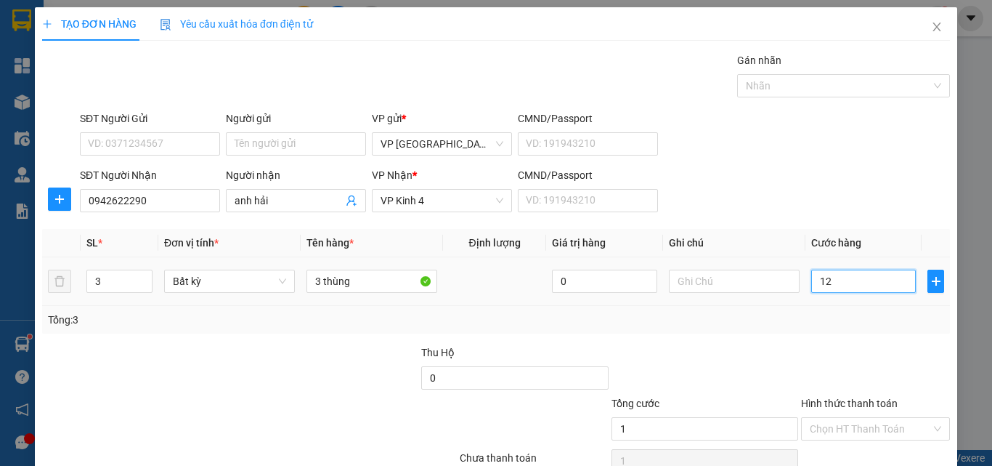
type input "12"
type input "120"
type input "120.000"
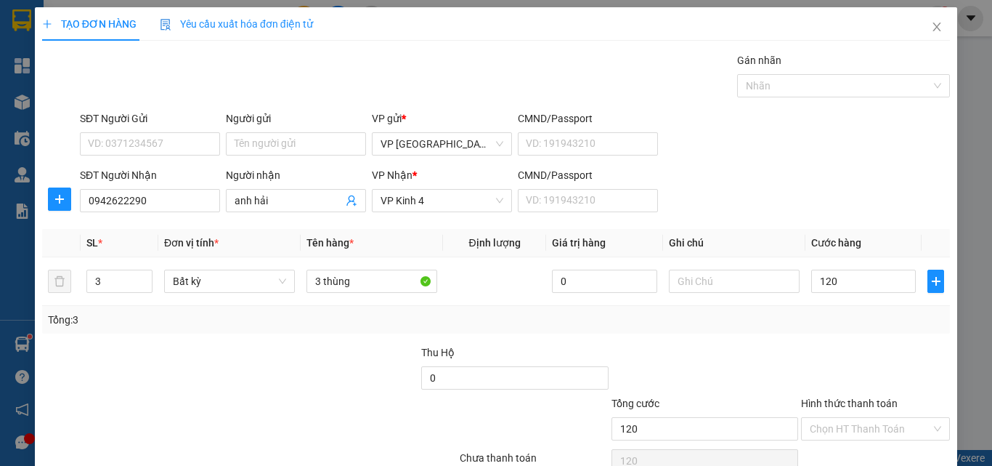
type input "120.000"
click at [865, 167] on div "SĐT Người Nhận 0942622290 Người nhận anh hải VP Nhận * VP Kinh 4 CMND/Passport …" at bounding box center [515, 192] width 876 height 51
drag, startPoint x: 858, startPoint y: 356, endPoint x: 854, endPoint y: 378, distance: 22.2
click at [859, 418] on input "Hình thức thanh toán" at bounding box center [870, 429] width 121 height 22
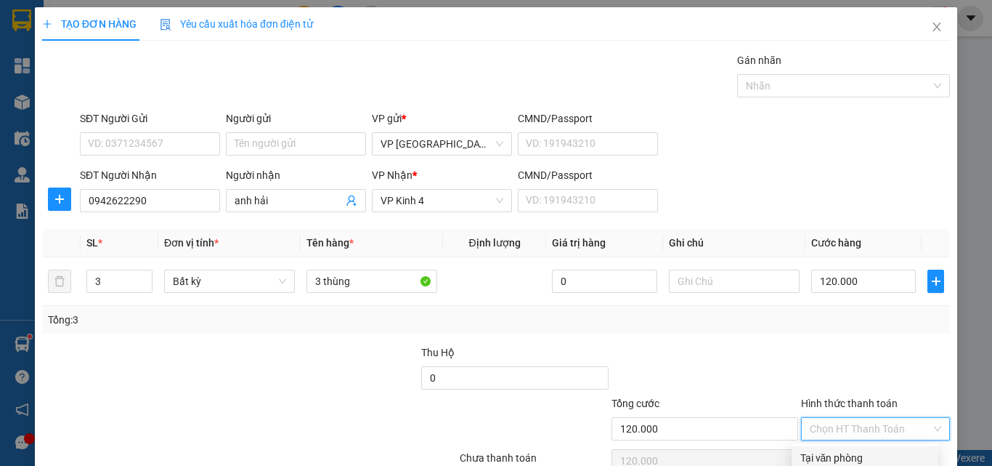
click at [853, 450] on div "Tại văn phòng" at bounding box center [865, 458] width 129 height 16
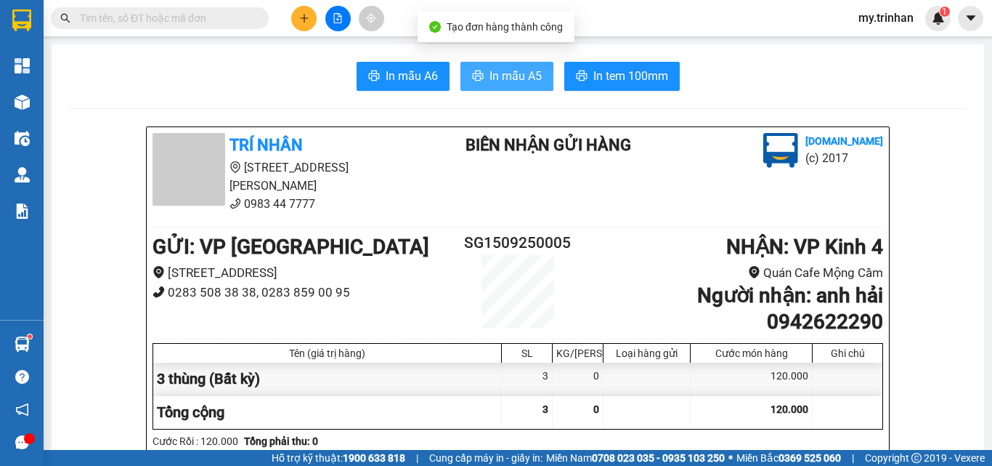
click at [488, 64] on button "In mẫu A5" at bounding box center [507, 76] width 93 height 29
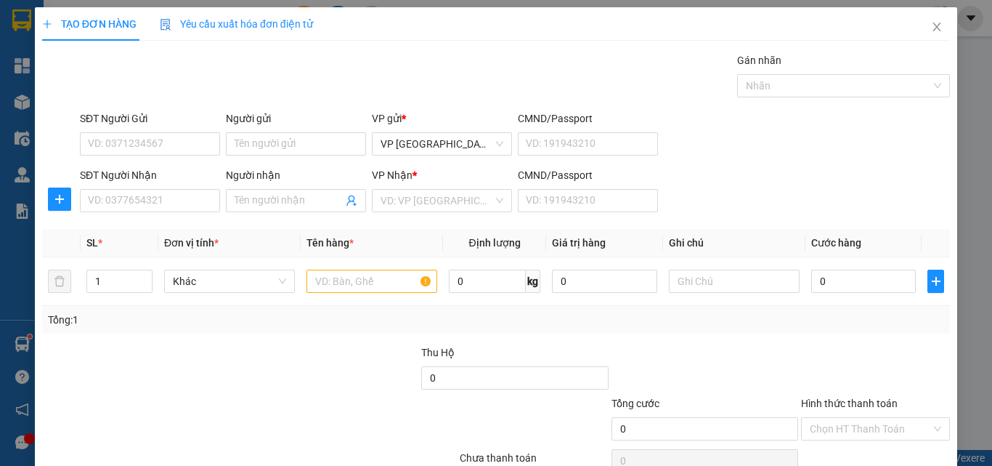
click at [683, 222] on div "Transit Pickup Surcharge Ids Transit Deliver Surcharge Ids Transit Deliver Surc…" at bounding box center [496, 280] width 908 height 457
click at [151, 215] on div "SĐT Người Nhận VD: 0377654321" at bounding box center [150, 192] width 140 height 51
click at [163, 203] on input "SĐT Người Nhận" at bounding box center [150, 200] width 140 height 23
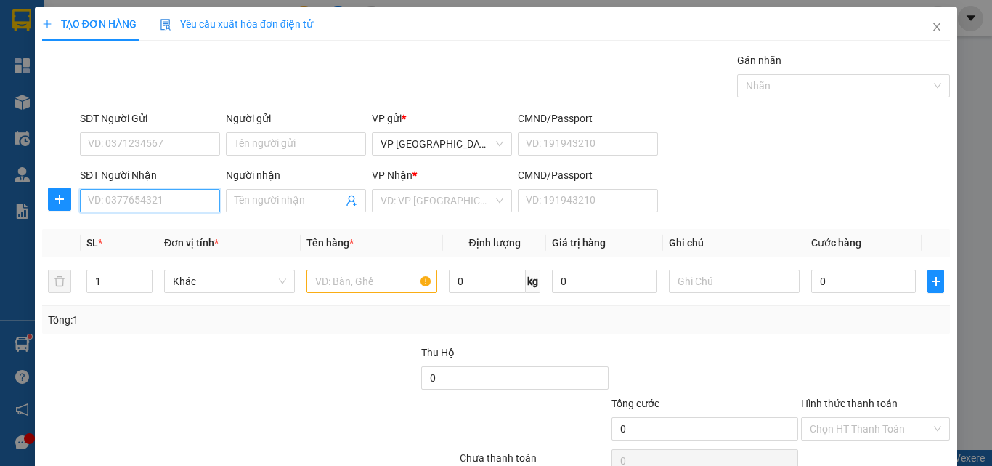
click at [163, 203] on input "SĐT Người Nhận" at bounding box center [150, 200] width 140 height 23
click at [146, 204] on input "SĐT Người Nhận" at bounding box center [150, 200] width 140 height 23
click at [784, 198] on div "SĐT Người Nhận VD: 0377654321 Người nhận Tên người nhận VP Nhận * VD: VP Sài Gò…" at bounding box center [515, 192] width 876 height 51
click at [933, 27] on icon "close" at bounding box center [937, 27] width 8 height 9
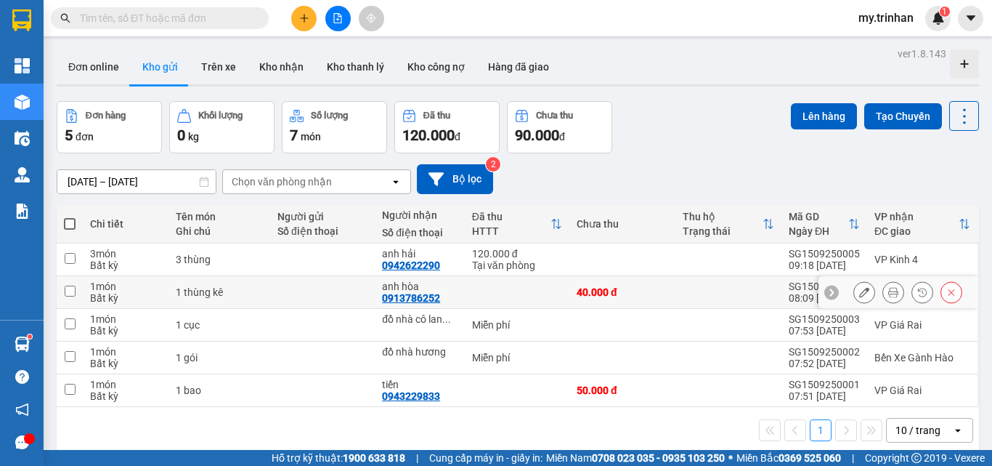
click at [440, 287] on div "anh hòa" at bounding box center [420, 286] width 76 height 12
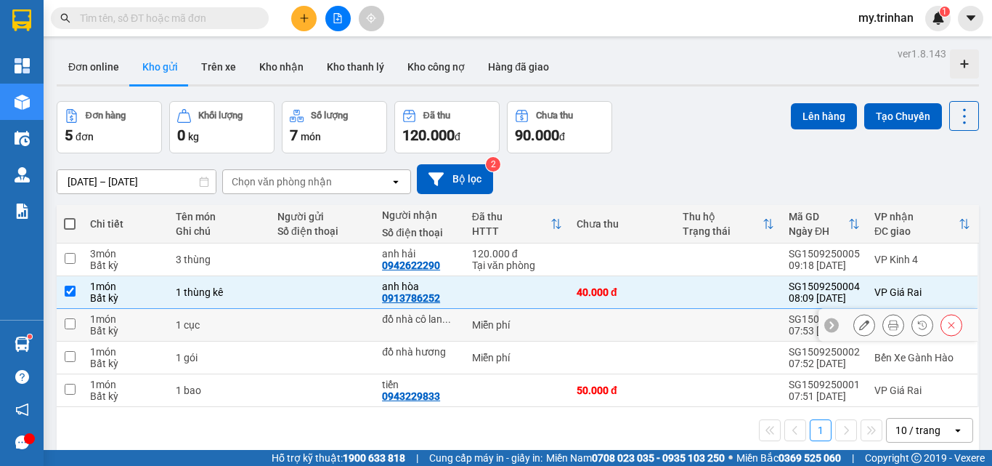
click at [450, 325] on div "đồ nhà cô lan ..." at bounding box center [420, 324] width 76 height 23
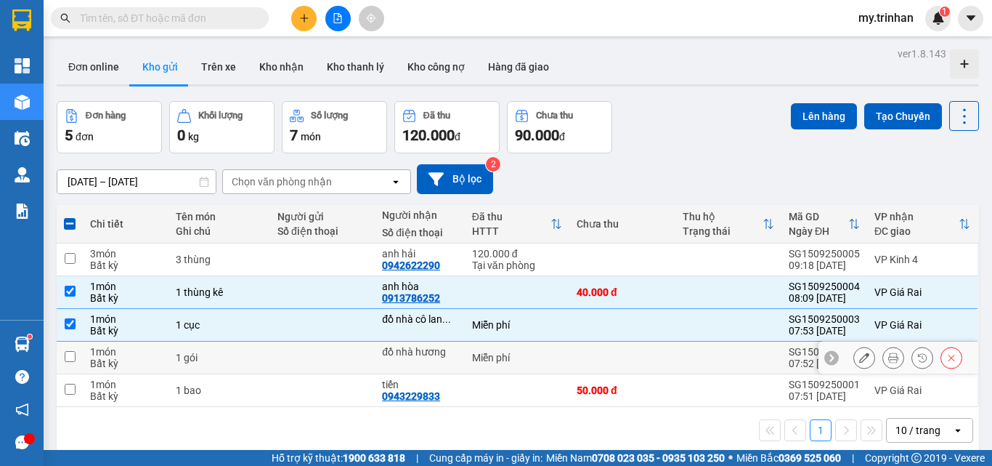
drag, startPoint x: 452, startPoint y: 345, endPoint x: 455, endPoint y: 352, distance: 7.8
click at [453, 347] on div "đồ nhà hương" at bounding box center [420, 352] width 76 height 12
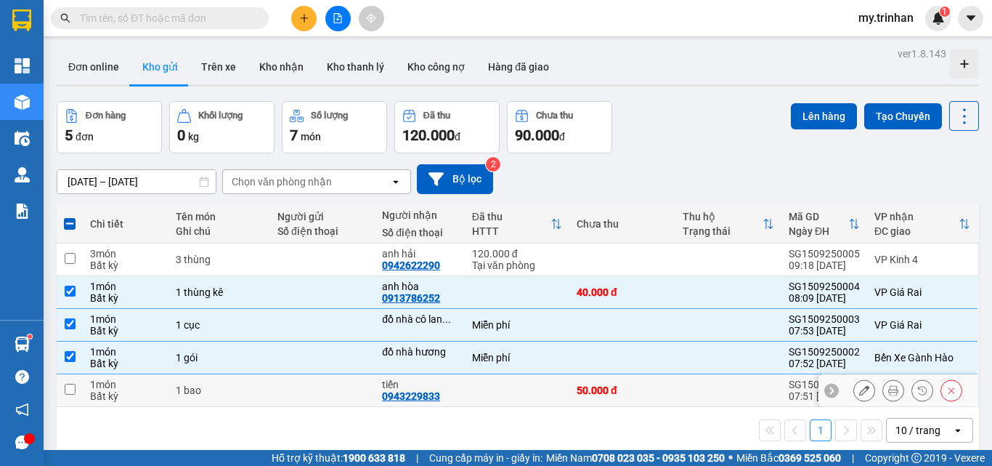
click at [457, 384] on td "tiến 0943229833" at bounding box center [420, 390] width 90 height 33
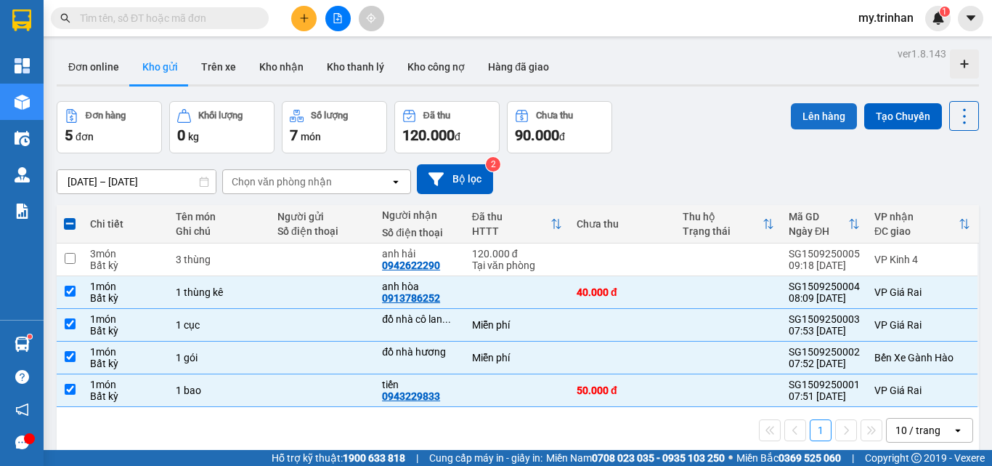
click at [809, 111] on button "Lên hàng" at bounding box center [824, 116] width 66 height 26
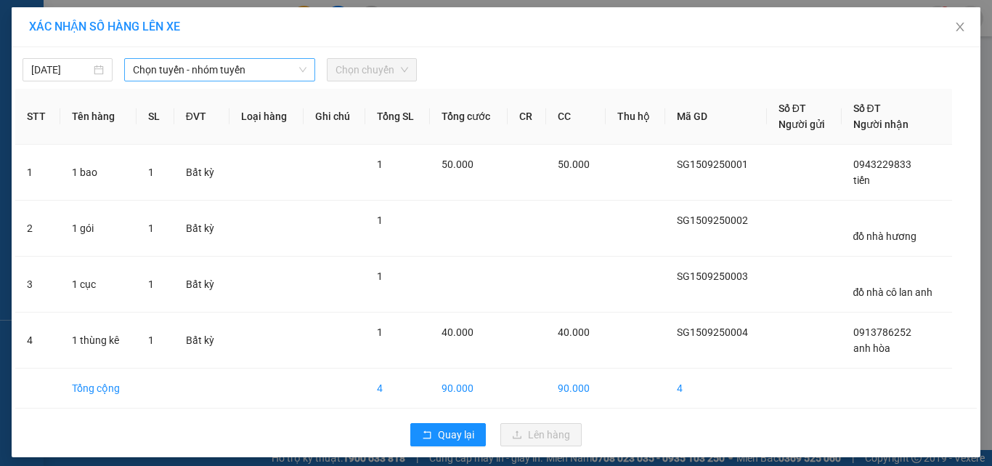
drag, startPoint x: 126, startPoint y: 68, endPoint x: 132, endPoint y: 73, distance: 8.2
click at [132, 68] on div "Chọn tuyến - nhóm tuyến" at bounding box center [219, 69] width 191 height 23
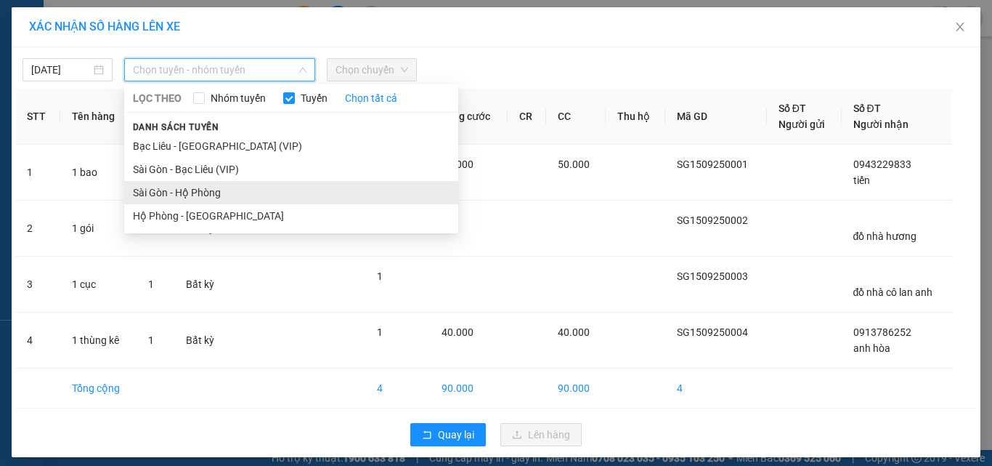
click at [166, 189] on li "Sài Gòn - Hộ Phòng" at bounding box center [291, 192] width 334 height 23
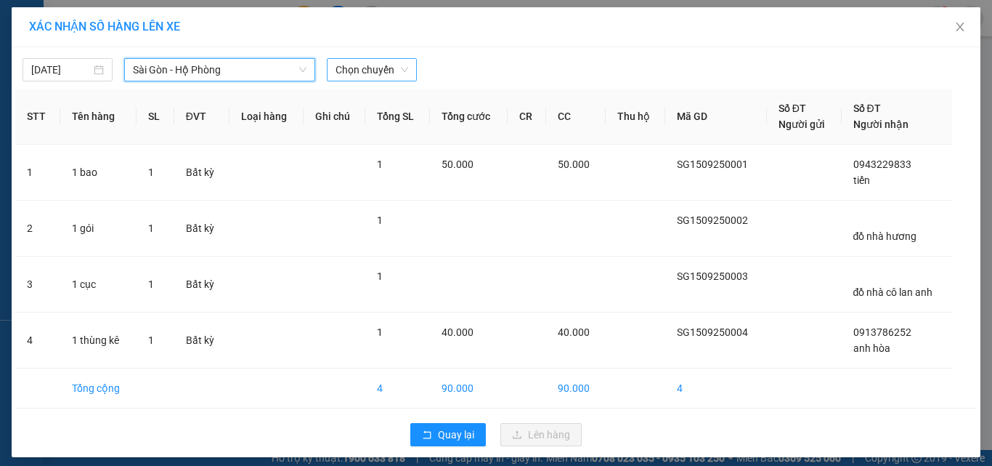
click at [358, 78] on span "Chọn chuyến" at bounding box center [372, 70] width 73 height 22
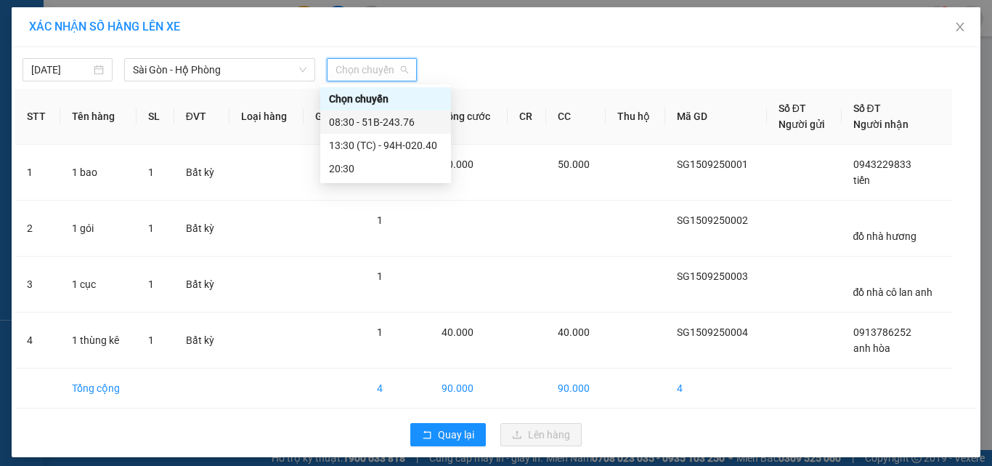
click at [351, 119] on div "08:30 - 51B-243.76" at bounding box center [385, 122] width 113 height 16
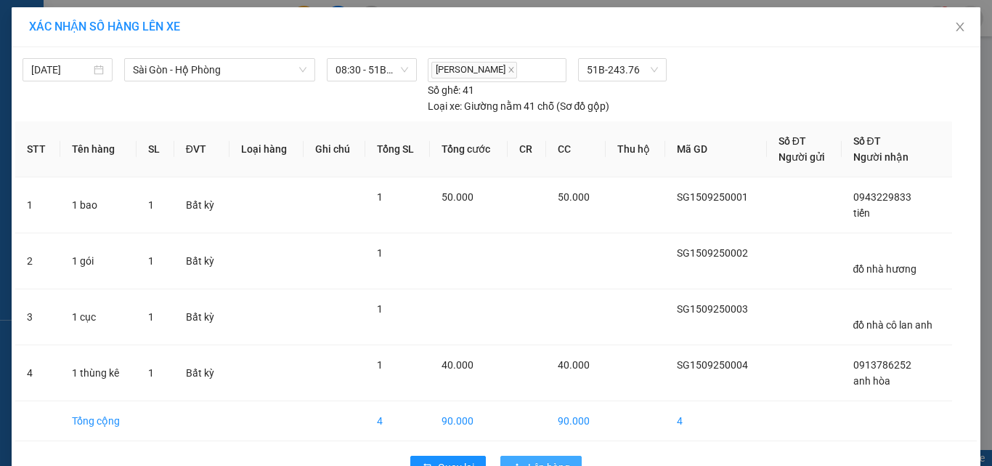
click at [533, 459] on span "Lên hàng" at bounding box center [549, 467] width 42 height 16
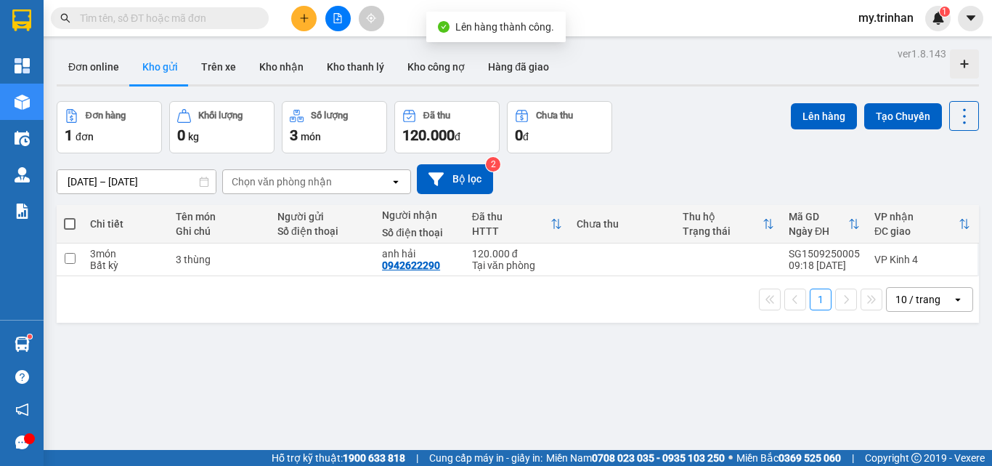
click at [647, 174] on div "[DATE] – [DATE] Press the down arrow key to interact with the calendar and sele…" at bounding box center [518, 179] width 923 height 30
click at [649, 177] on div "[DATE] – [DATE] Press the down arrow key to interact with the calendar and sele…" at bounding box center [518, 179] width 923 height 30
click at [767, 171] on div "[DATE] – [DATE] Press the down arrow key to interact with the calendar and sele…" at bounding box center [518, 179] width 923 height 30
click at [613, 181] on div "[DATE] – [DATE] Press the down arrow key to interact with the calendar and sele…" at bounding box center [518, 179] width 923 height 30
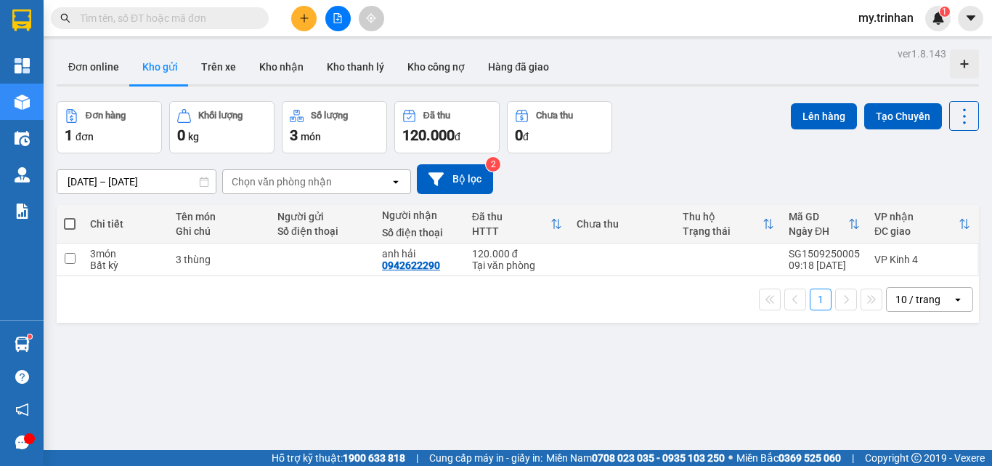
click at [592, 176] on div "[DATE] – [DATE] Press the down arrow key to interact with the calendar and sele…" at bounding box center [518, 179] width 923 height 30
click at [312, 15] on button at bounding box center [303, 18] width 25 height 25
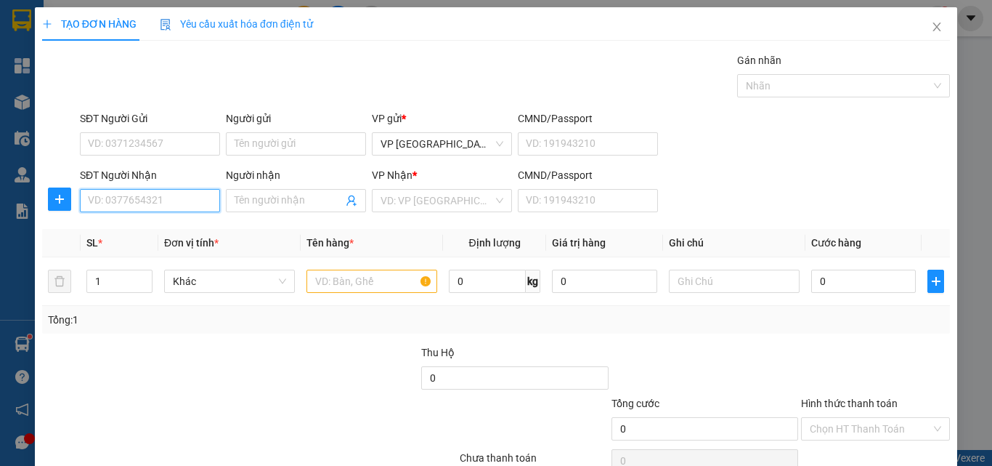
click at [183, 206] on input "SĐT Người Nhận" at bounding box center [150, 200] width 140 height 23
click at [199, 199] on input "874" at bounding box center [150, 200] width 140 height 23
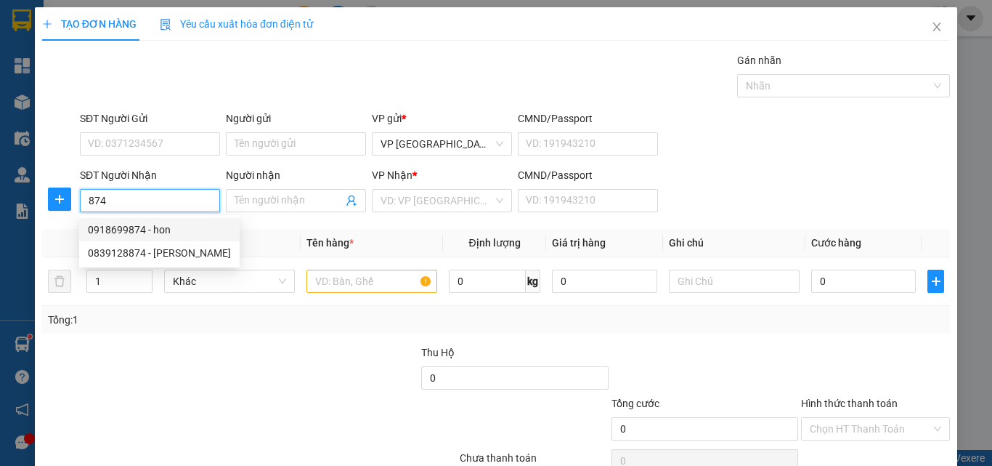
click at [174, 228] on div "0918699874 - hon" at bounding box center [159, 230] width 143 height 16
type input "0918699874"
type input "hon"
type input "30.000"
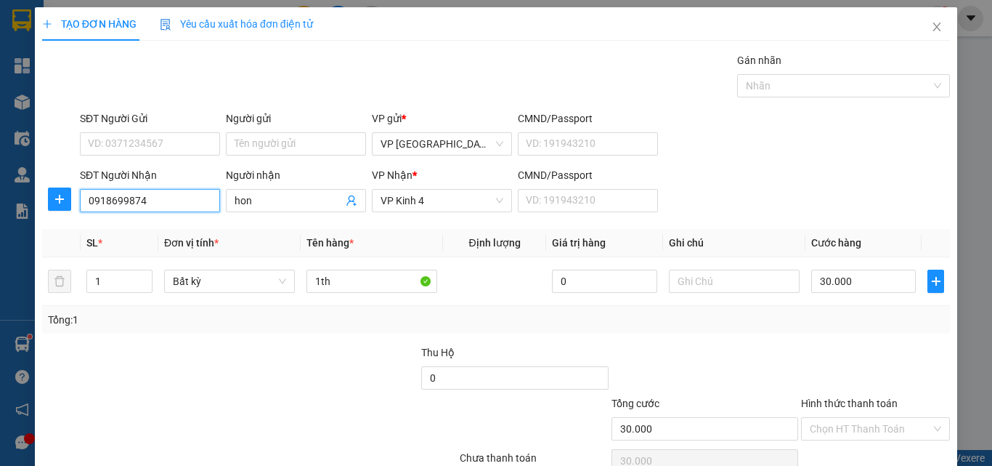
type input "0918699874"
click at [859, 167] on div "SĐT Người Nhận 0918699874 Người nhận hon VP Nhận * VP Kinh 4 CMND/Passport VD: …" at bounding box center [515, 192] width 876 height 51
click at [851, 167] on div "SĐT Người Nhận 0918699874 Người nhận hon VP Nhận * VP Kinh 4 CMND/Passport VD: …" at bounding box center [515, 192] width 876 height 51
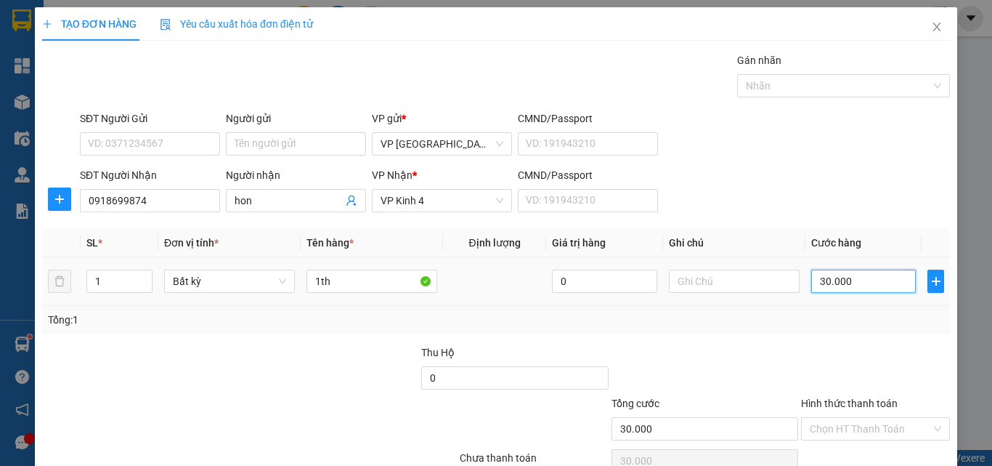
click at [834, 270] on input "30.000" at bounding box center [863, 281] width 105 height 23
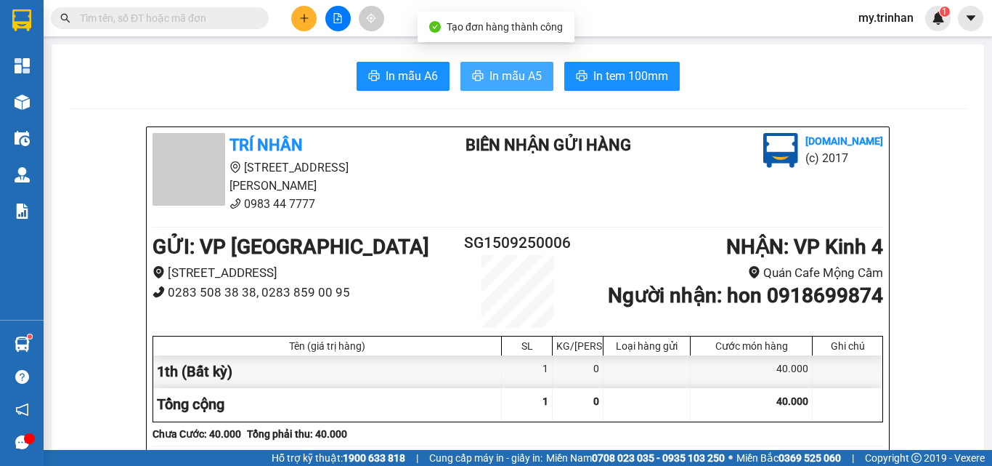
click at [492, 69] on span "In mẫu A5" at bounding box center [516, 76] width 52 height 18
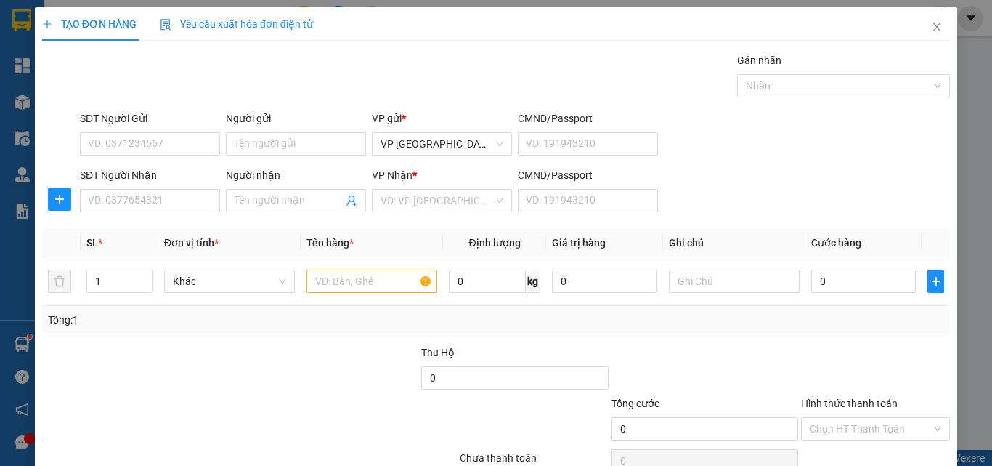
click at [825, 193] on div "SĐT Người Nhận VD: 0377654321 Người nhận Tên người nhận VP Nhận * VD: VP Sài Gò…" at bounding box center [515, 192] width 876 height 51
